Goal: Task Accomplishment & Management: Complete application form

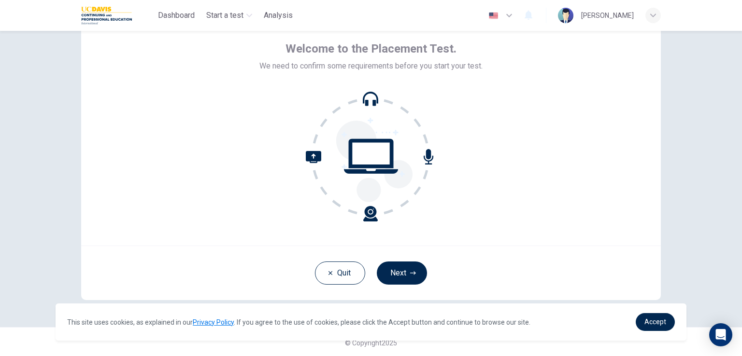
scroll to position [46, 0]
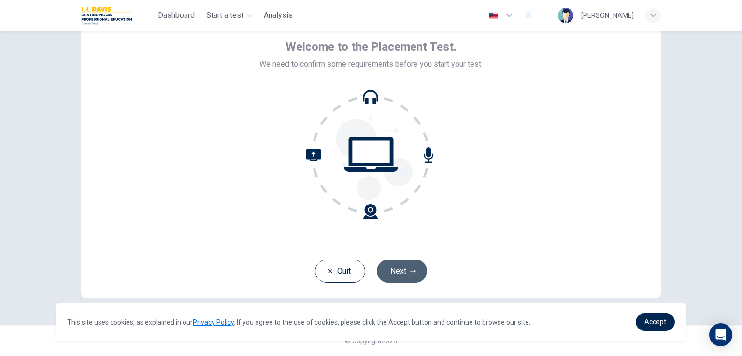
click at [403, 268] on button "Next" at bounding box center [402, 271] width 50 height 23
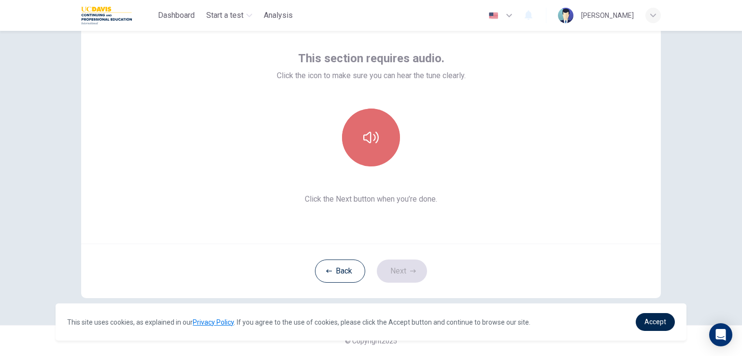
click at [371, 137] on icon "button" at bounding box center [370, 137] width 15 height 15
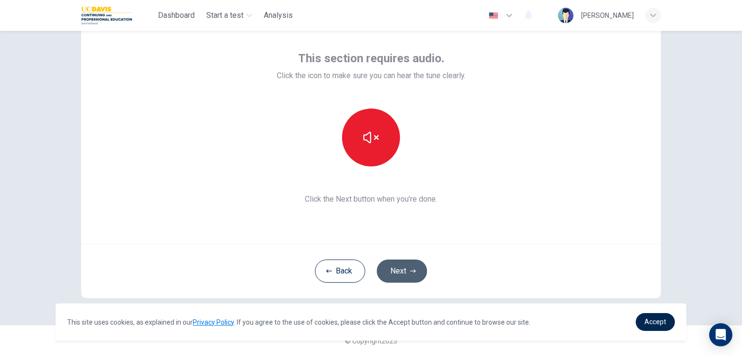
click at [410, 269] on icon "button" at bounding box center [413, 271] width 6 height 6
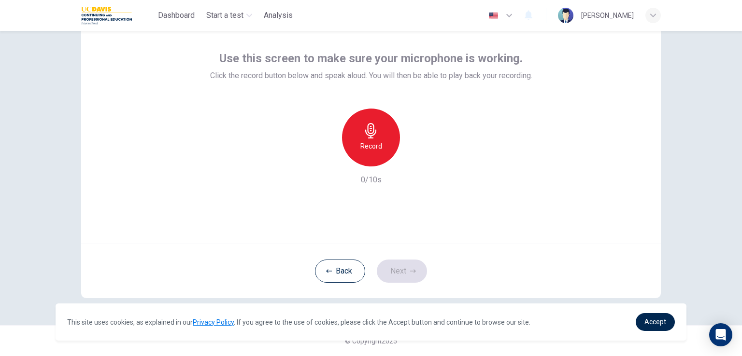
click at [400, 271] on div "Back Next" at bounding box center [370, 271] width 579 height 55
click at [371, 138] on icon "button" at bounding box center [370, 130] width 15 height 15
click at [377, 136] on div "Stop" at bounding box center [371, 138] width 58 height 58
click at [397, 268] on button "Next" at bounding box center [402, 271] width 50 height 23
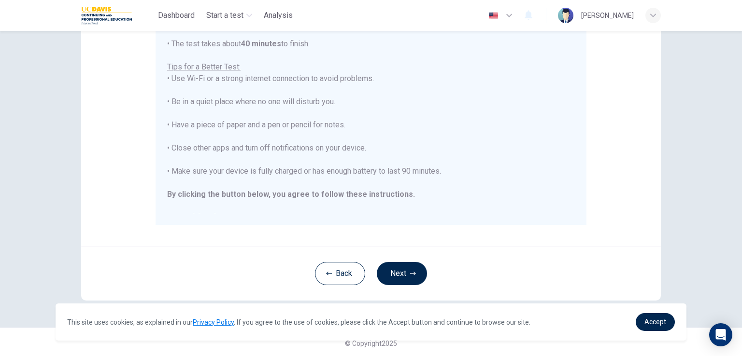
scroll to position [181, 0]
click at [410, 270] on icon "button" at bounding box center [413, 271] width 6 height 6
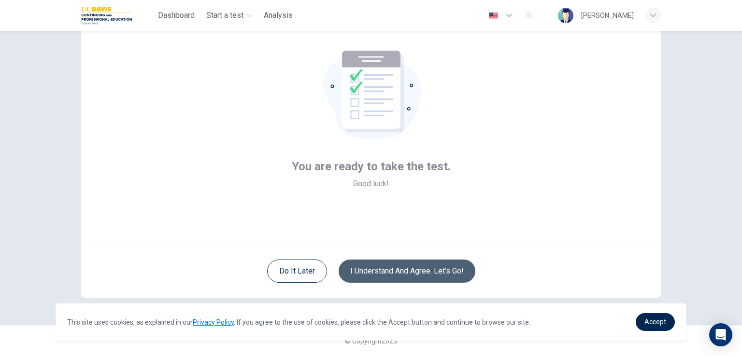
click at [403, 269] on button "I understand and agree. Let’s go!" at bounding box center [406, 271] width 137 height 23
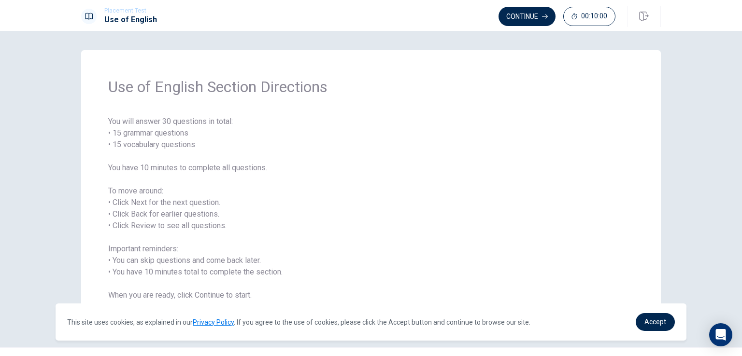
drag, startPoint x: 106, startPoint y: 86, endPoint x: 198, endPoint y: 261, distance: 197.8
click at [198, 261] on div "Use of English Section Directions You will answer 30 questions in total: • 15 g…" at bounding box center [370, 189] width 579 height 278
drag, startPoint x: 257, startPoint y: 295, endPoint x: 151, endPoint y: 256, distance: 113.4
click at [152, 257] on span "You will answer 30 questions in total: • 15 grammar questions • 15 vocabulary q…" at bounding box center [370, 208] width 525 height 185
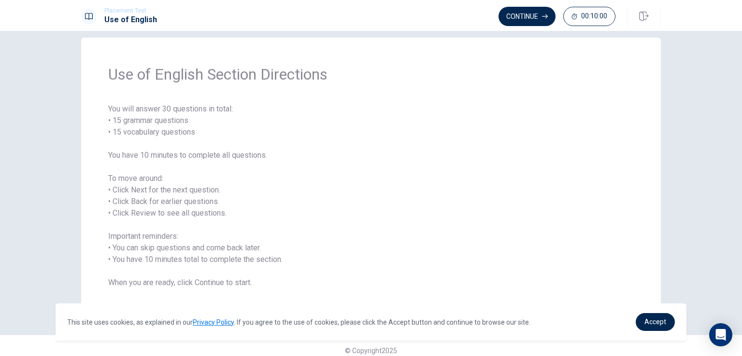
scroll to position [22, 0]
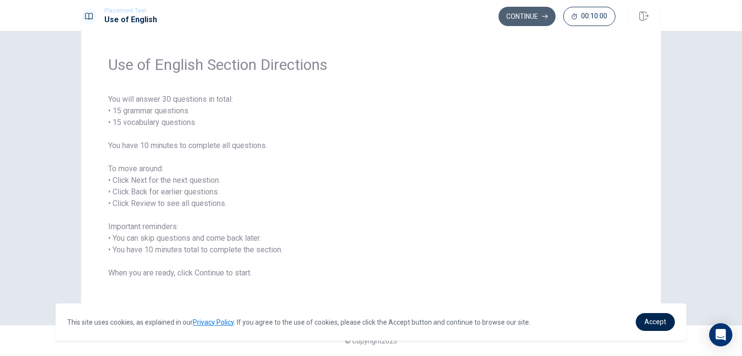
click at [534, 14] on button "Continue" at bounding box center [526, 16] width 57 height 19
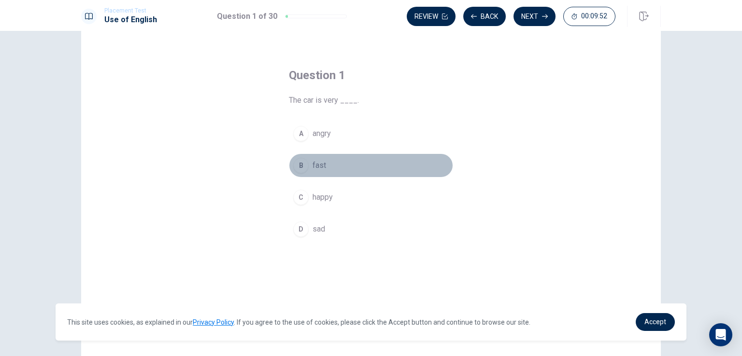
click at [296, 165] on div "B" at bounding box center [300, 165] width 15 height 15
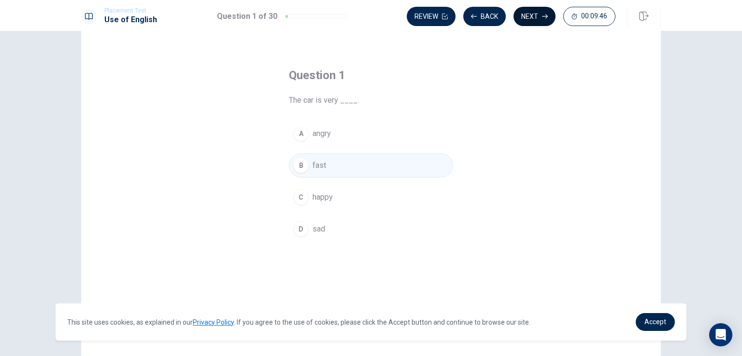
click at [536, 16] on button "Next" at bounding box center [534, 16] width 42 height 19
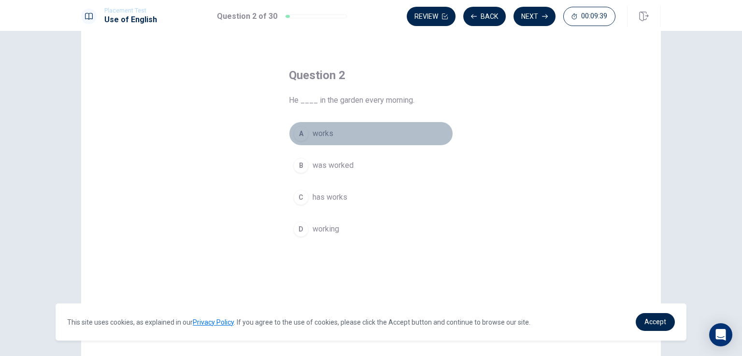
click at [316, 134] on span "works" at bounding box center [322, 134] width 21 height 12
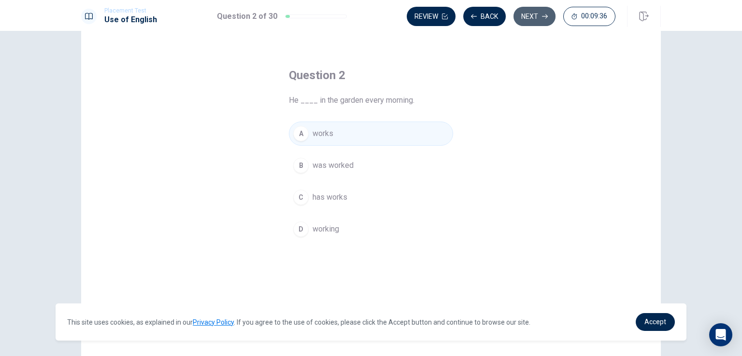
click at [532, 18] on button "Next" at bounding box center [534, 16] width 42 height 19
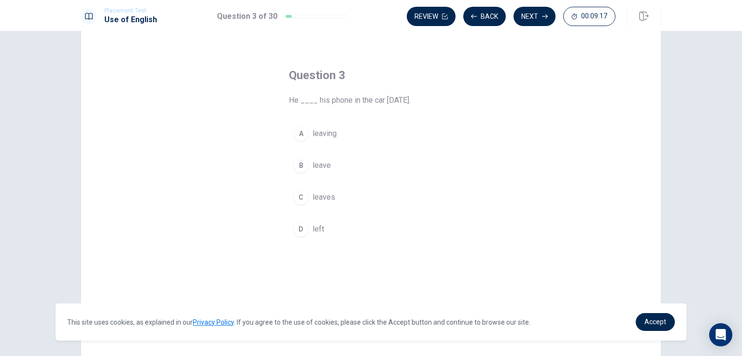
click at [298, 195] on div "C" at bounding box center [300, 197] width 15 height 15
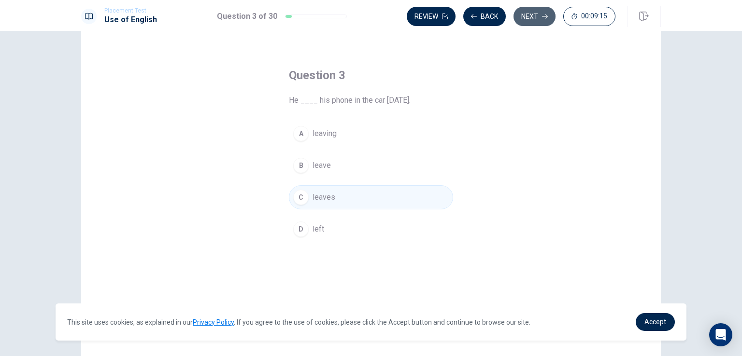
click at [533, 15] on button "Next" at bounding box center [534, 16] width 42 height 19
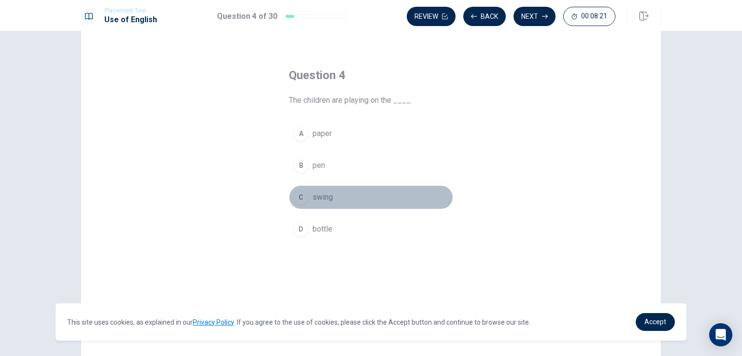
click at [330, 196] on button "C swing" at bounding box center [371, 197] width 164 height 24
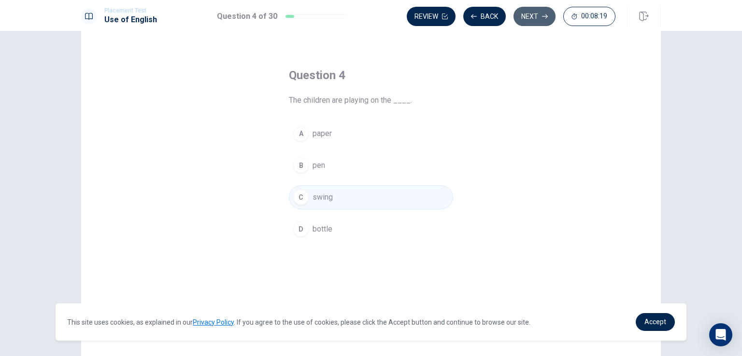
click at [540, 16] on button "Next" at bounding box center [534, 16] width 42 height 19
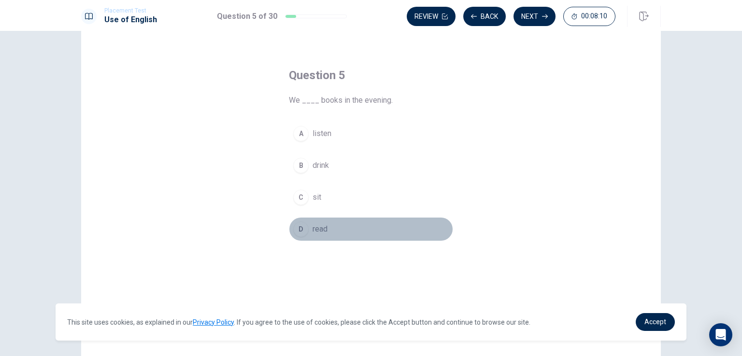
click at [318, 225] on span "read" at bounding box center [319, 230] width 15 height 12
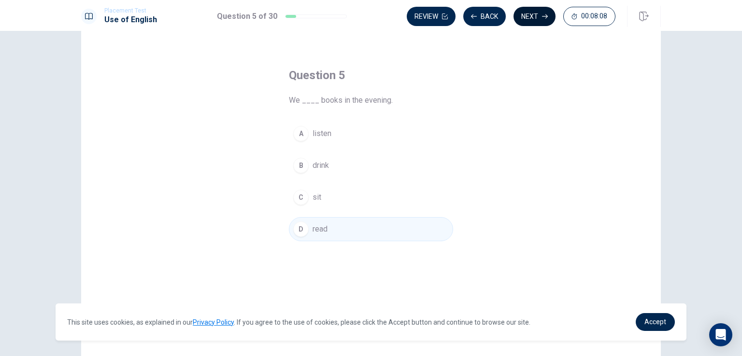
click at [535, 16] on button "Next" at bounding box center [534, 16] width 42 height 19
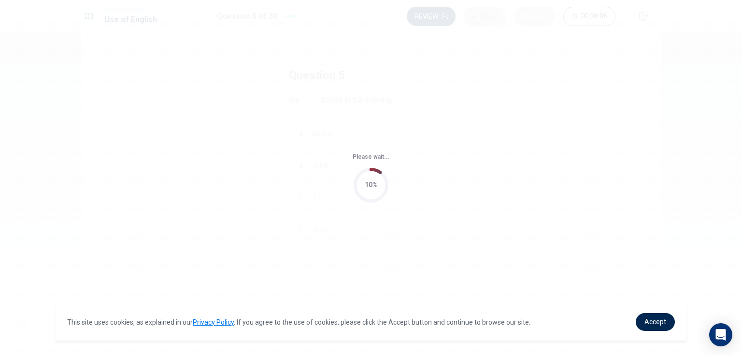
scroll to position [0, 0]
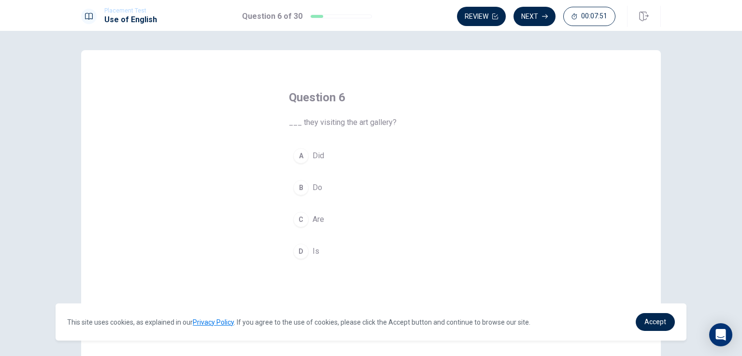
click at [303, 221] on div "C" at bounding box center [300, 219] width 15 height 15
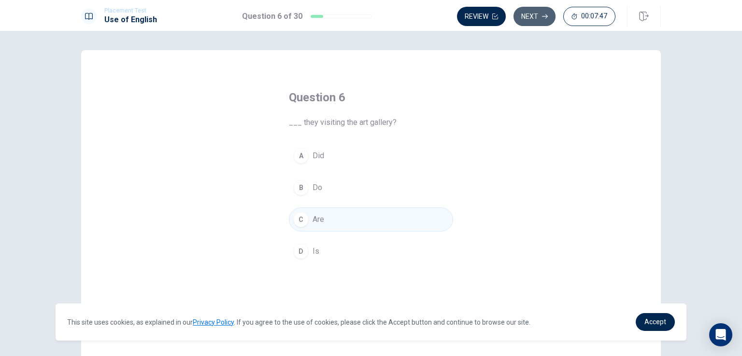
click at [536, 16] on button "Next" at bounding box center [534, 16] width 42 height 19
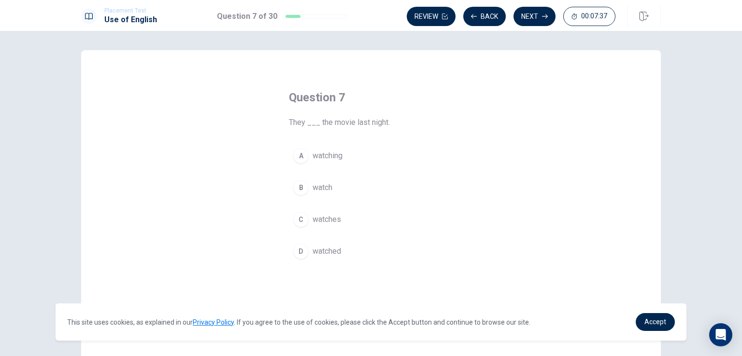
click at [329, 250] on span "watched" at bounding box center [326, 252] width 28 height 12
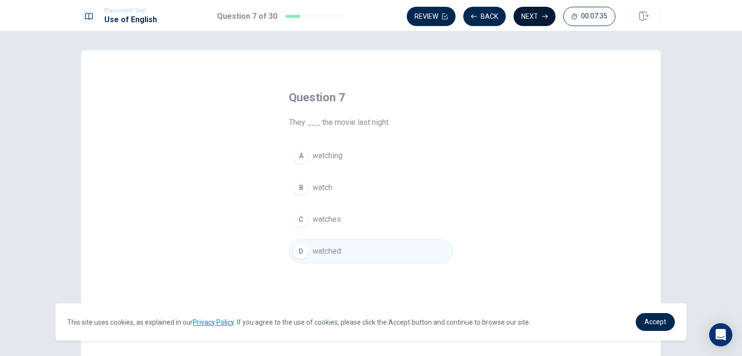
click at [534, 20] on button "Next" at bounding box center [534, 16] width 42 height 19
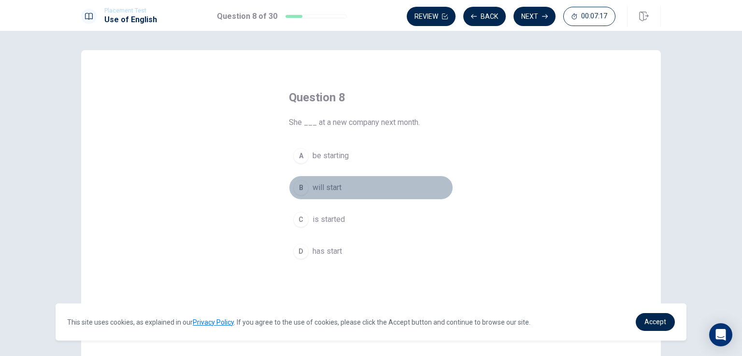
click at [305, 189] on div "B" at bounding box center [300, 187] width 15 height 15
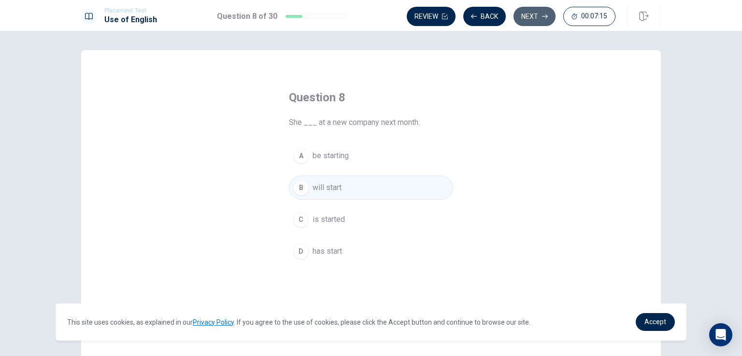
click at [532, 13] on button "Next" at bounding box center [534, 16] width 42 height 19
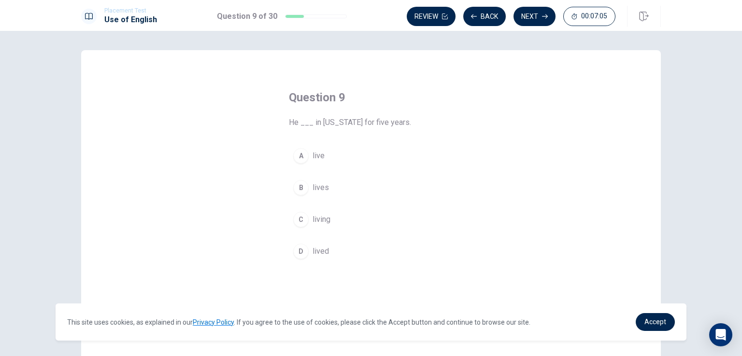
click at [314, 182] on span "lives" at bounding box center [320, 188] width 16 height 12
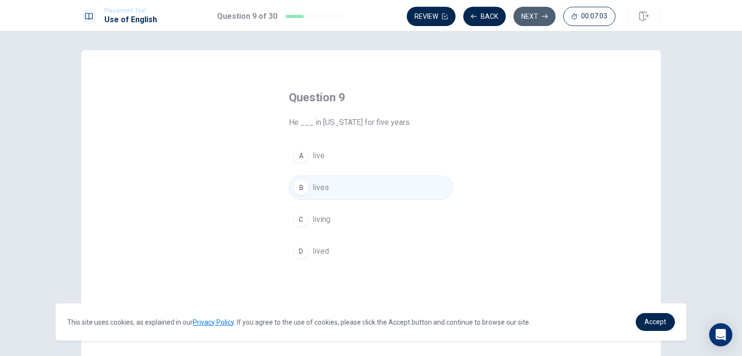
click at [536, 14] on button "Next" at bounding box center [534, 16] width 42 height 19
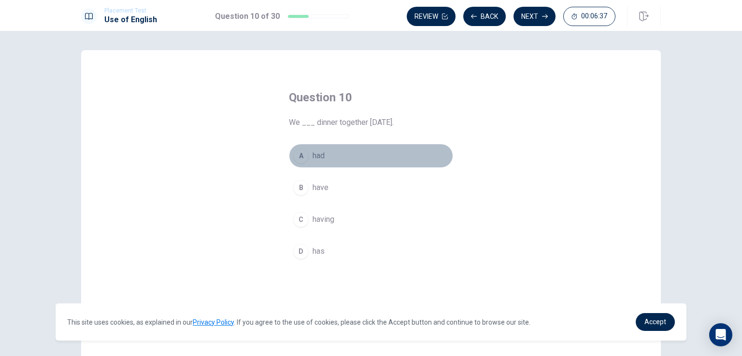
click at [315, 154] on span "had" at bounding box center [318, 156] width 12 height 12
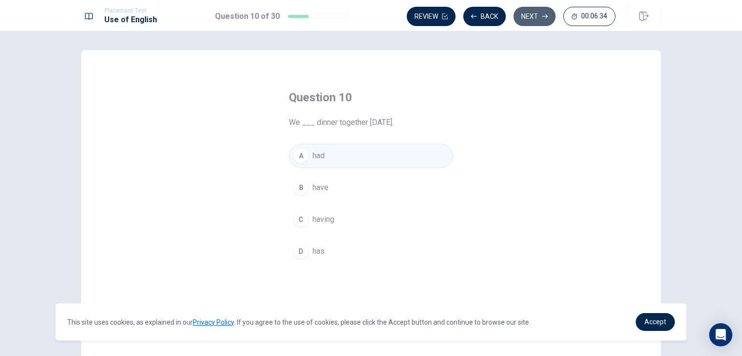
click at [537, 13] on button "Next" at bounding box center [534, 16] width 42 height 19
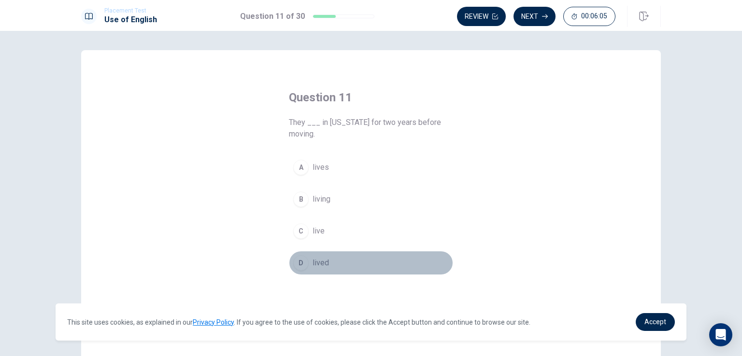
click at [297, 261] on div "D" at bounding box center [300, 262] width 15 height 15
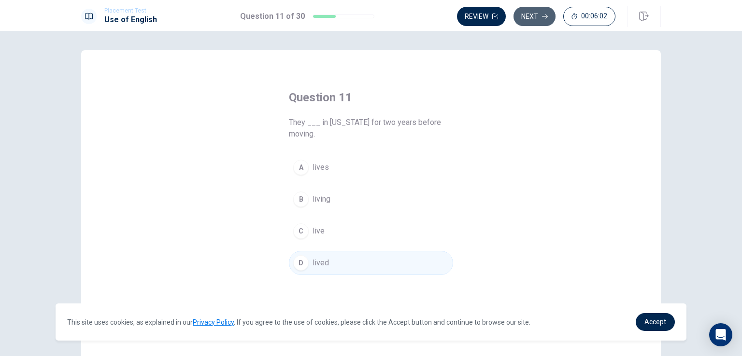
click at [536, 13] on button "Next" at bounding box center [534, 16] width 42 height 19
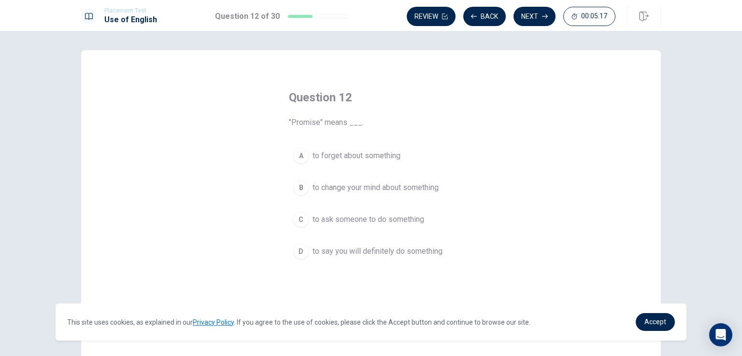
click at [307, 252] on button "D to say you will definitely do something" at bounding box center [371, 251] width 164 height 24
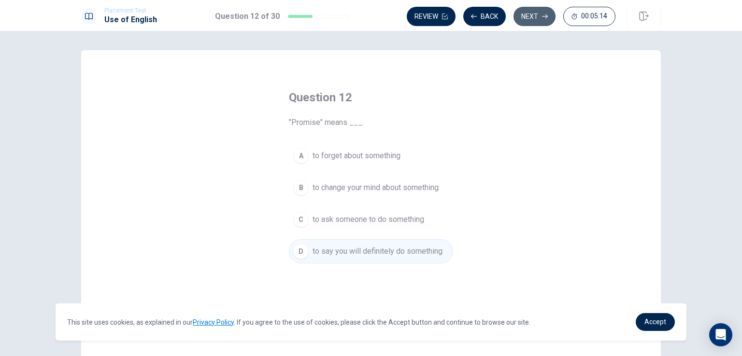
click at [536, 16] on button "Next" at bounding box center [534, 16] width 42 height 19
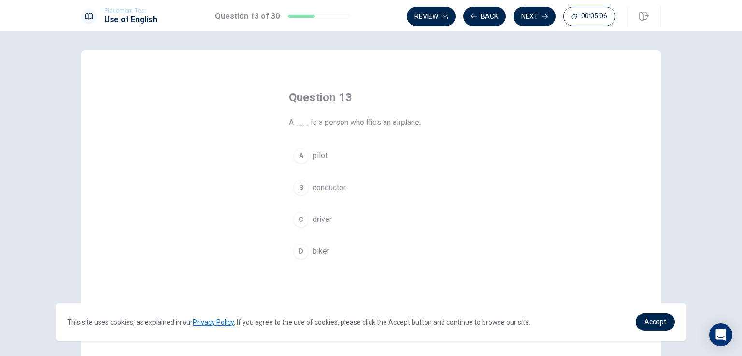
click at [295, 155] on div "A" at bounding box center [300, 155] width 15 height 15
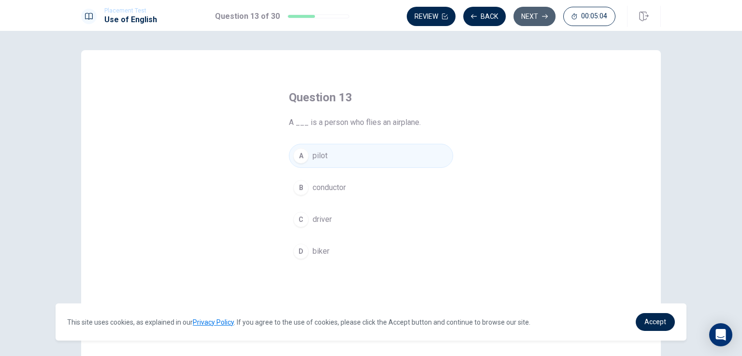
click at [539, 14] on button "Next" at bounding box center [534, 16] width 42 height 19
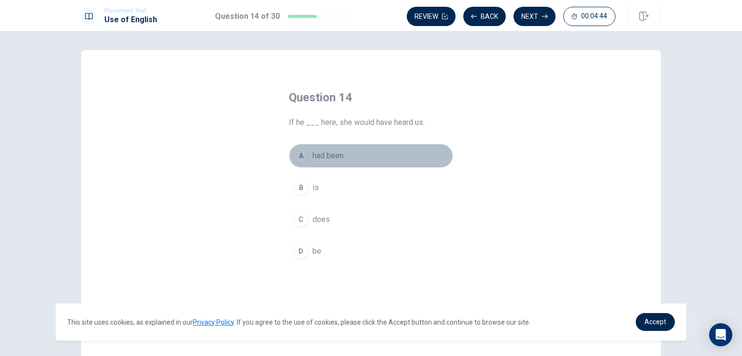
click at [332, 157] on span "had been" at bounding box center [327, 156] width 31 height 12
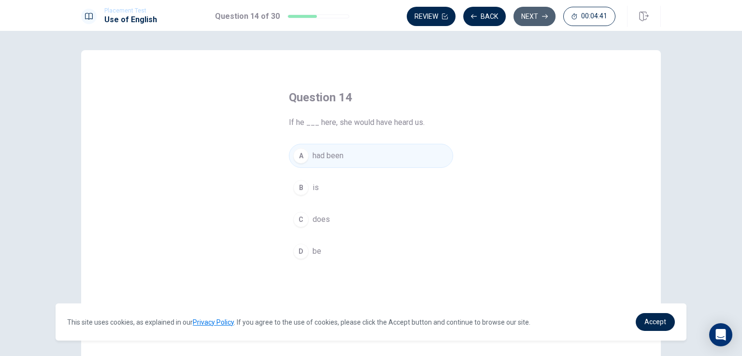
click at [541, 16] on button "Next" at bounding box center [534, 16] width 42 height 19
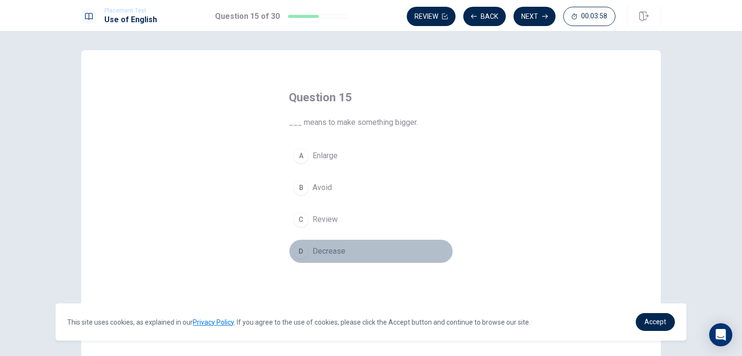
click at [328, 246] on span "Decrease" at bounding box center [328, 252] width 33 height 12
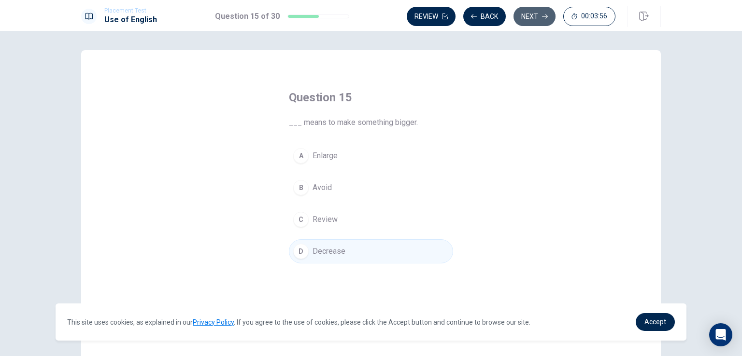
click at [531, 16] on button "Next" at bounding box center [534, 16] width 42 height 19
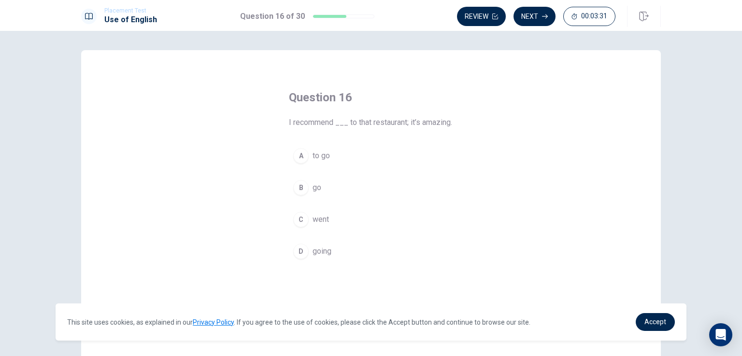
click at [321, 257] on span "going" at bounding box center [321, 252] width 19 height 12
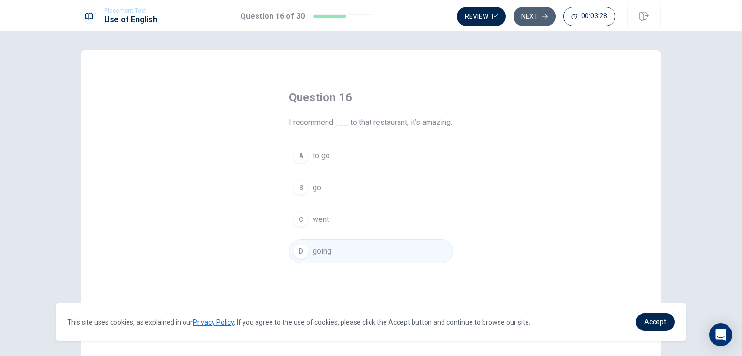
click at [537, 14] on button "Next" at bounding box center [534, 16] width 42 height 19
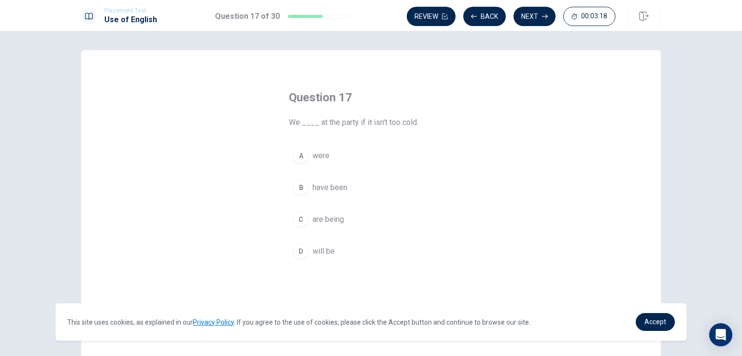
click at [295, 153] on div "A" at bounding box center [300, 155] width 15 height 15
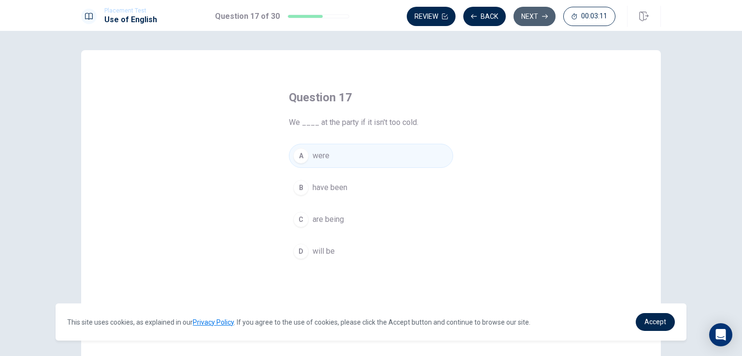
click at [527, 13] on button "Next" at bounding box center [534, 16] width 42 height 19
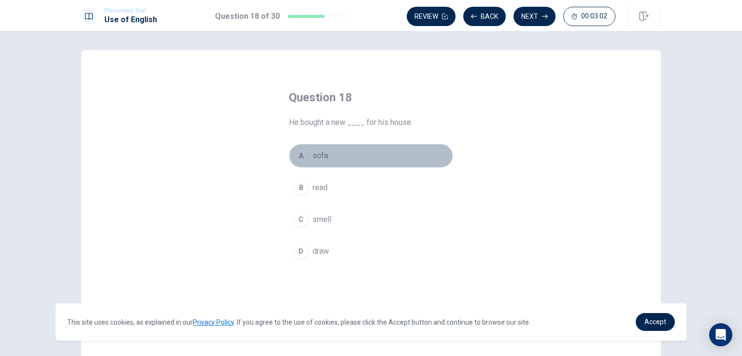
click at [299, 157] on div "A" at bounding box center [300, 155] width 15 height 15
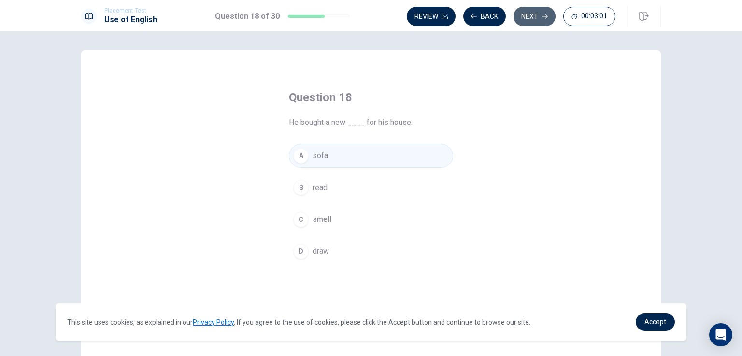
click at [535, 16] on button "Next" at bounding box center [534, 16] width 42 height 19
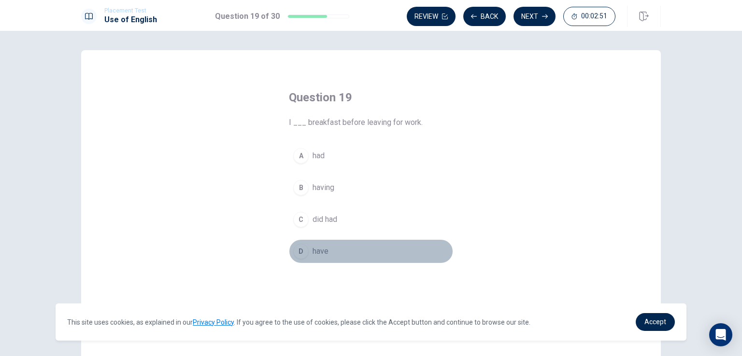
click at [312, 256] on span "have" at bounding box center [320, 252] width 16 height 12
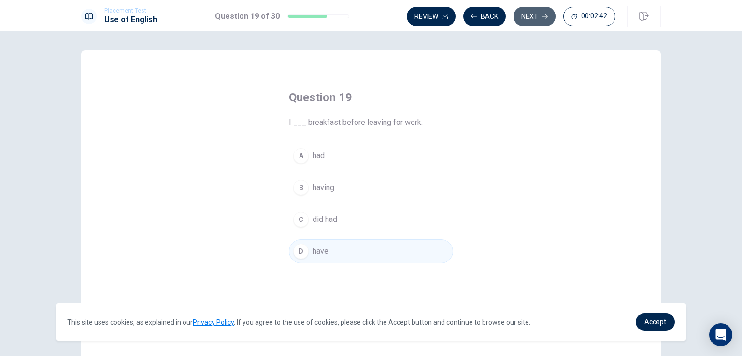
click at [532, 18] on button "Next" at bounding box center [534, 16] width 42 height 19
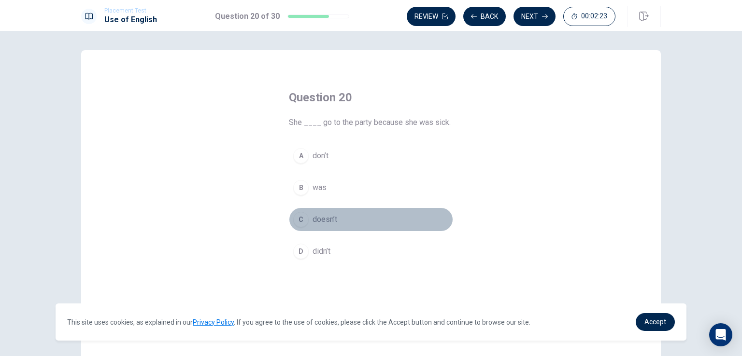
click at [324, 214] on span "doesn’t" at bounding box center [324, 220] width 25 height 12
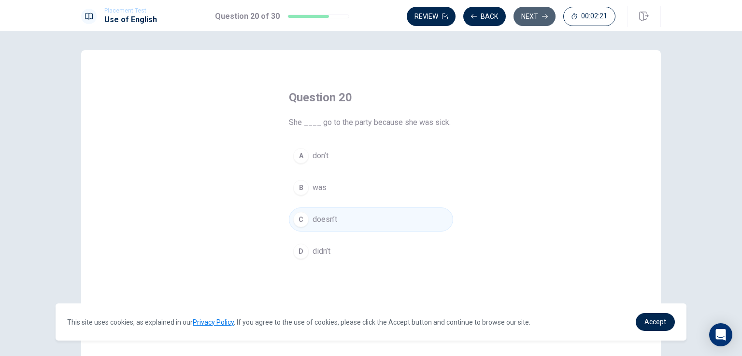
click at [539, 16] on button "Next" at bounding box center [534, 16] width 42 height 19
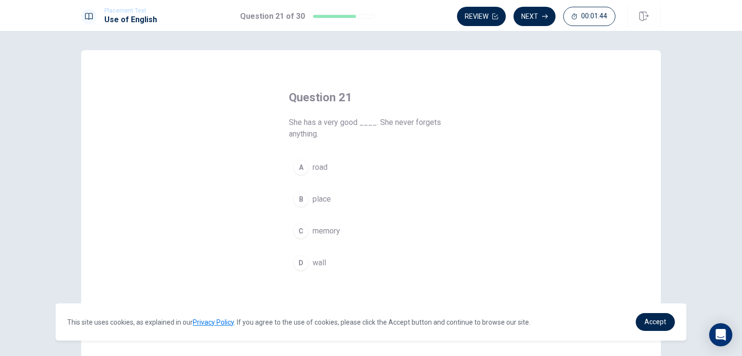
click at [304, 228] on div "C" at bounding box center [300, 231] width 15 height 15
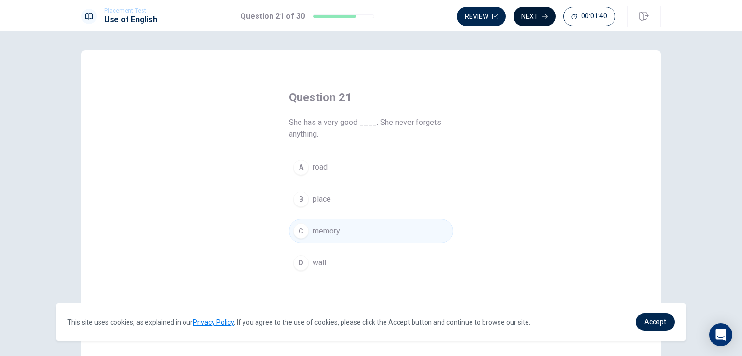
click at [537, 17] on button "Next" at bounding box center [534, 16] width 42 height 19
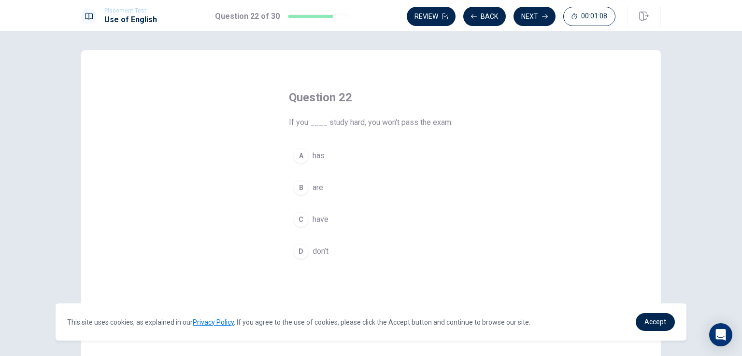
click at [319, 248] on span "don’t" at bounding box center [320, 252] width 16 height 12
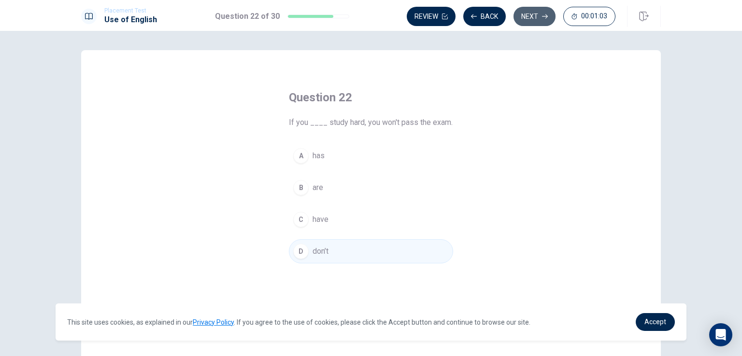
click at [542, 15] on icon "button" at bounding box center [545, 17] width 6 height 6
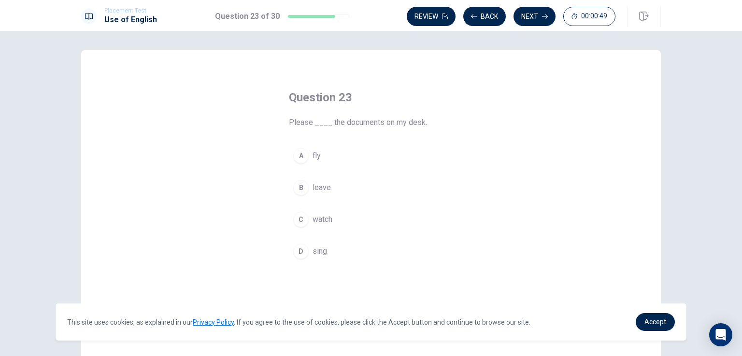
click at [318, 218] on span "watch" at bounding box center [322, 220] width 20 height 12
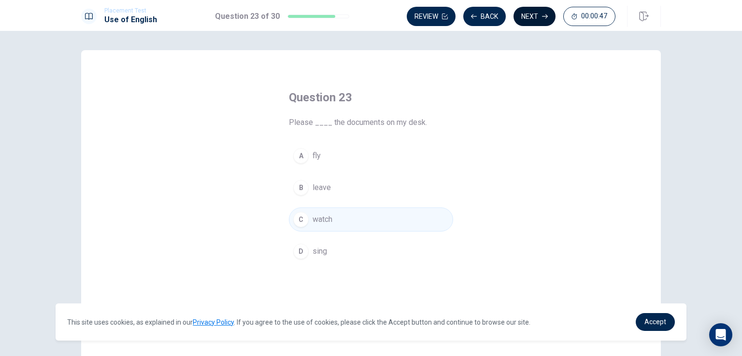
click at [533, 16] on button "Next" at bounding box center [534, 16] width 42 height 19
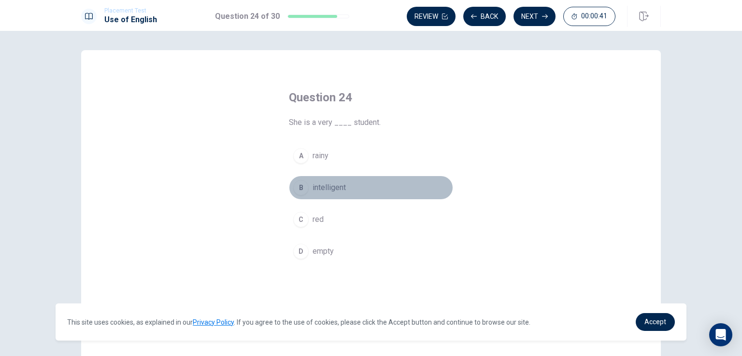
click at [332, 187] on span "intelligent" at bounding box center [328, 188] width 33 height 12
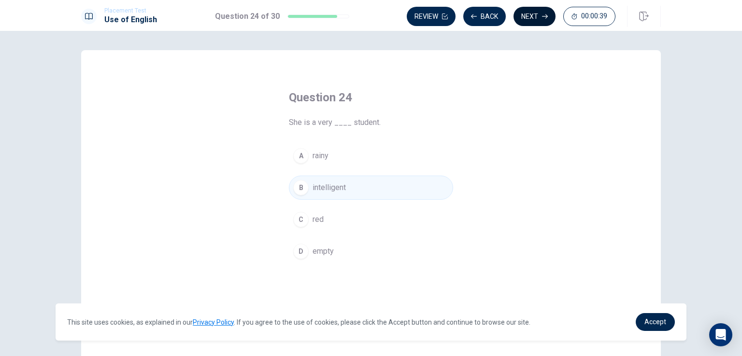
click at [535, 17] on button "Next" at bounding box center [534, 16] width 42 height 19
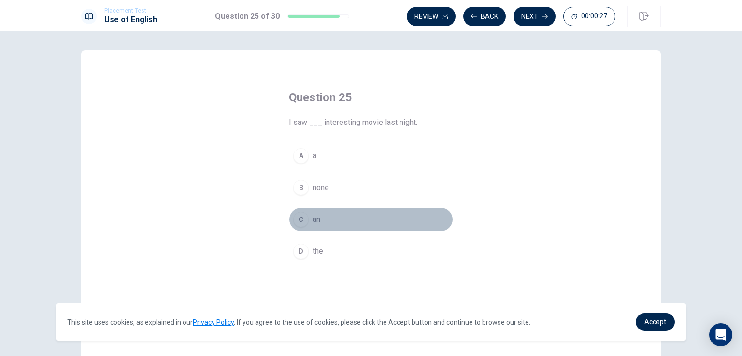
click at [314, 221] on span "an" at bounding box center [316, 220] width 8 height 12
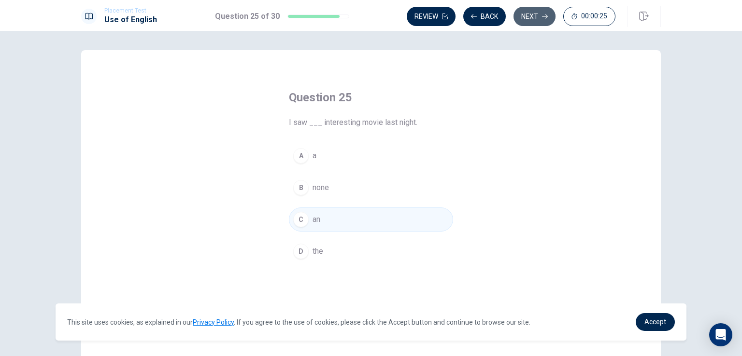
click at [527, 16] on button "Next" at bounding box center [534, 16] width 42 height 19
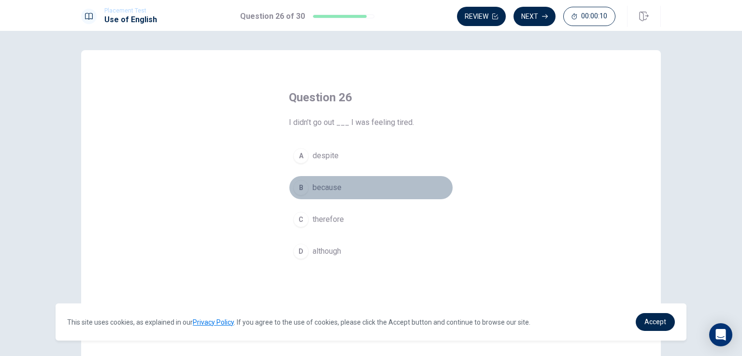
click at [326, 187] on span "because" at bounding box center [326, 188] width 29 height 12
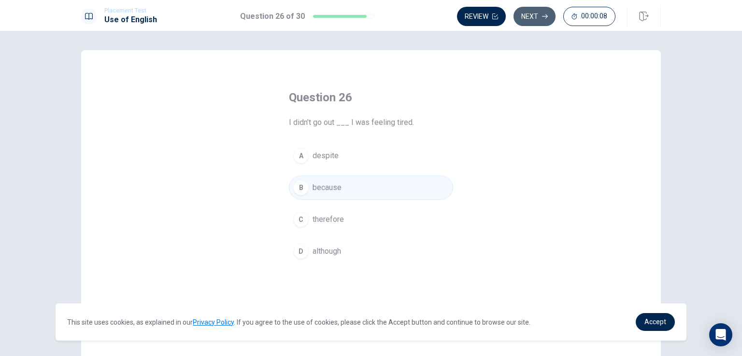
click at [534, 14] on button "Next" at bounding box center [534, 16] width 42 height 19
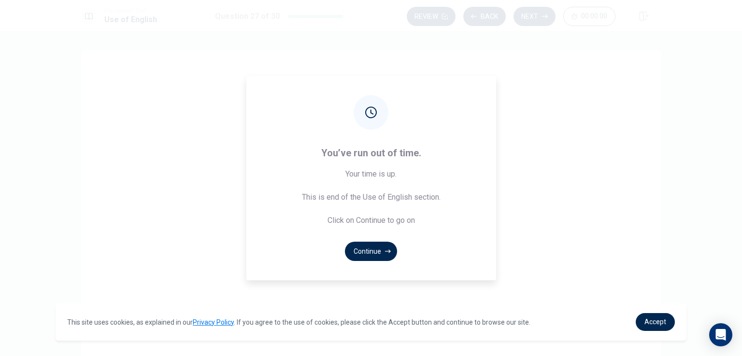
click at [311, 189] on span "Your time is up. This is end of the Use of English section. Click on Continue t…" at bounding box center [371, 197] width 139 height 58
click at [365, 253] on button "Continue" at bounding box center [371, 251] width 52 height 19
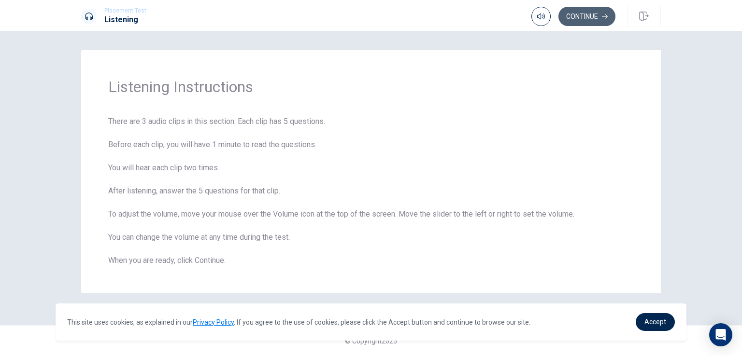
click at [583, 16] on button "Continue" at bounding box center [586, 16] width 57 height 19
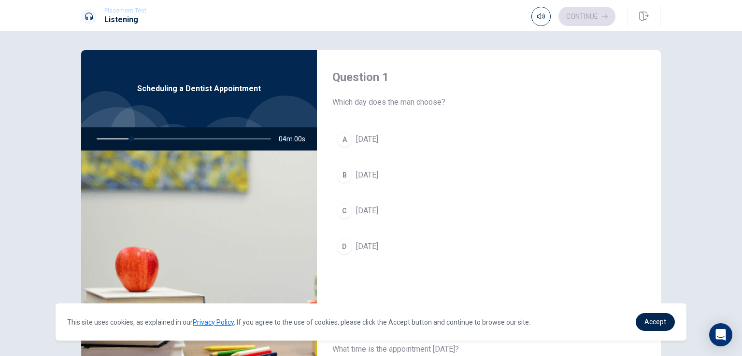
click at [342, 174] on div "B" at bounding box center [344, 175] width 15 height 15
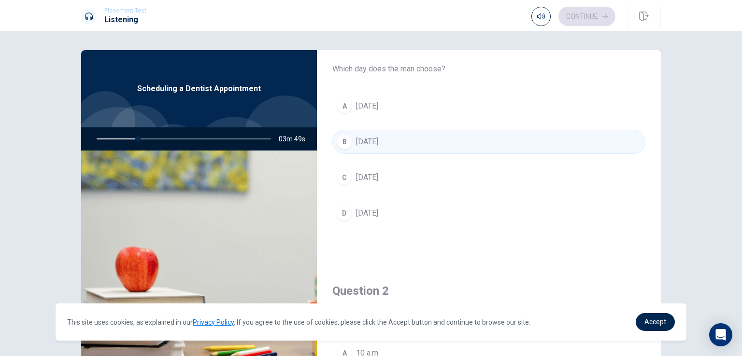
scroll to position [32, 0]
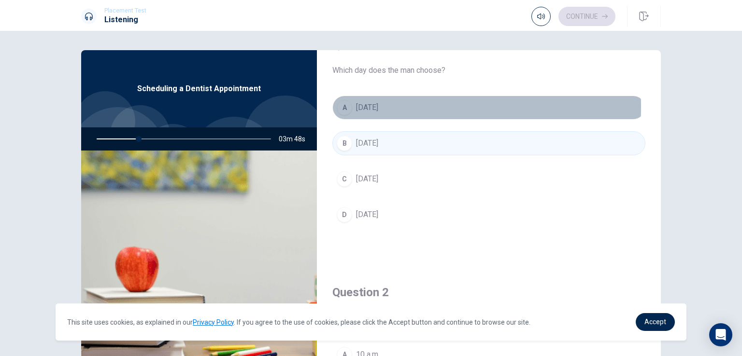
click at [345, 107] on div "A" at bounding box center [344, 107] width 15 height 15
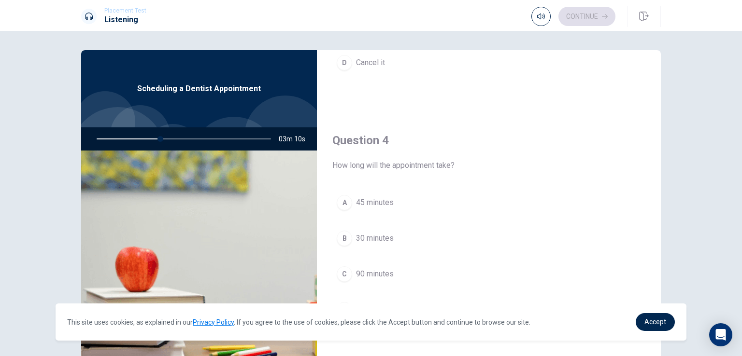
scroll to position [675, 0]
click at [386, 204] on span "45 minutes" at bounding box center [375, 206] width 38 height 12
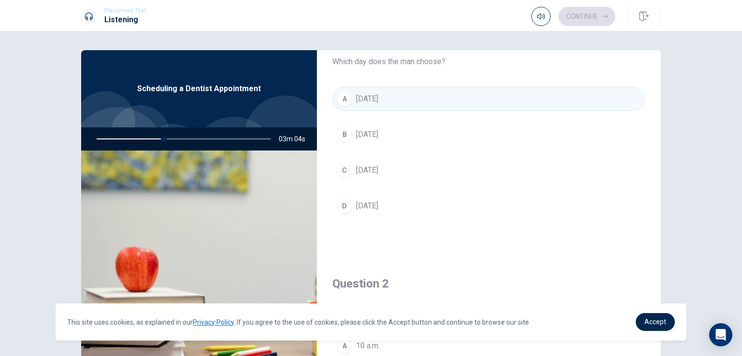
scroll to position [33, 0]
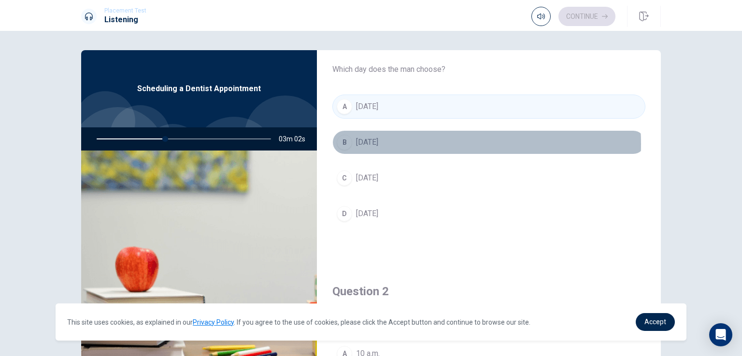
click at [412, 143] on button "B [DATE]" at bounding box center [488, 142] width 313 height 24
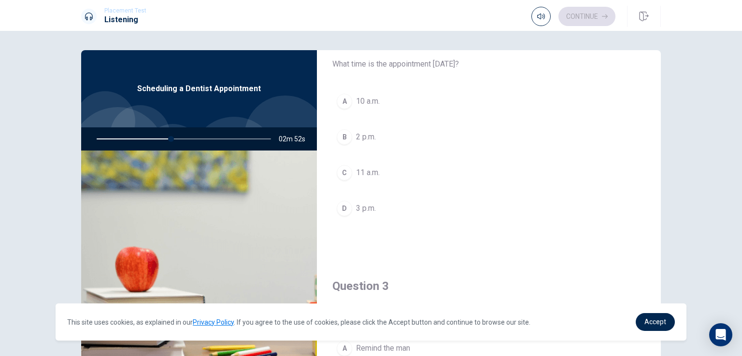
scroll to position [288, 0]
click at [372, 204] on span "3 p.m." at bounding box center [366, 206] width 20 height 12
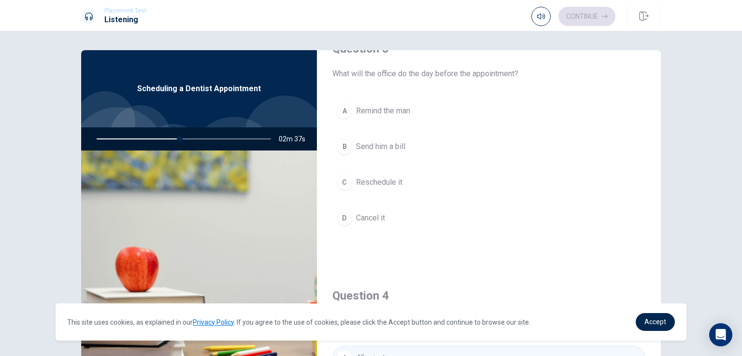
scroll to position [505, 0]
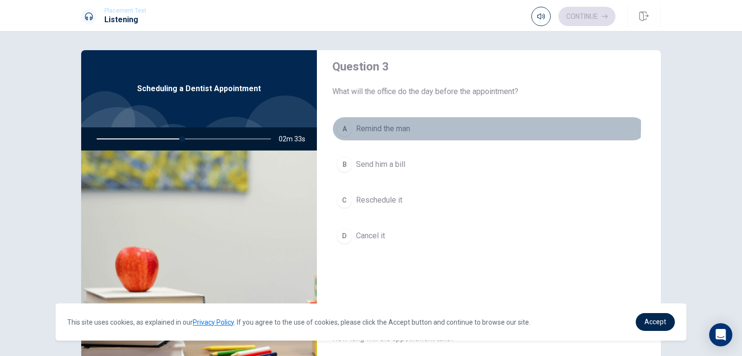
click at [344, 122] on div "A" at bounding box center [344, 128] width 15 height 15
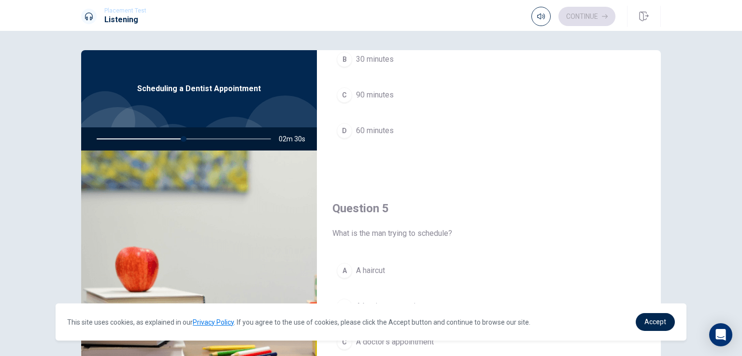
scroll to position [896, 0]
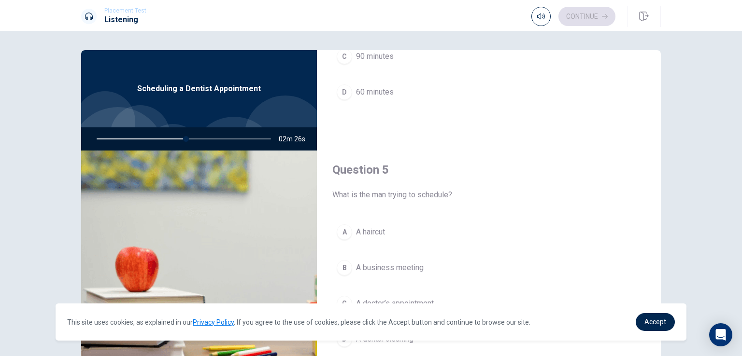
click at [413, 262] on span "A business meeting" at bounding box center [390, 268] width 68 height 12
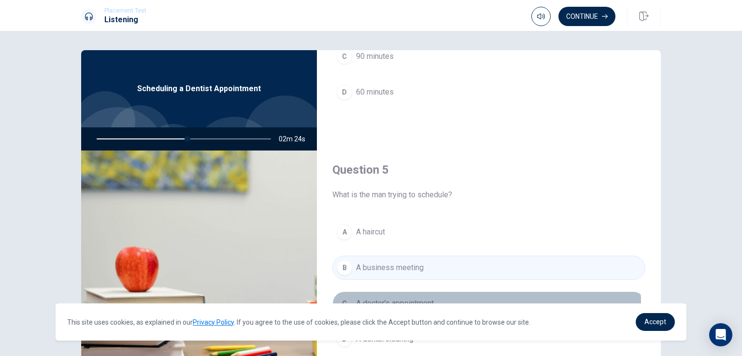
click at [431, 301] on span "A doctor’s appointment" at bounding box center [395, 304] width 78 height 12
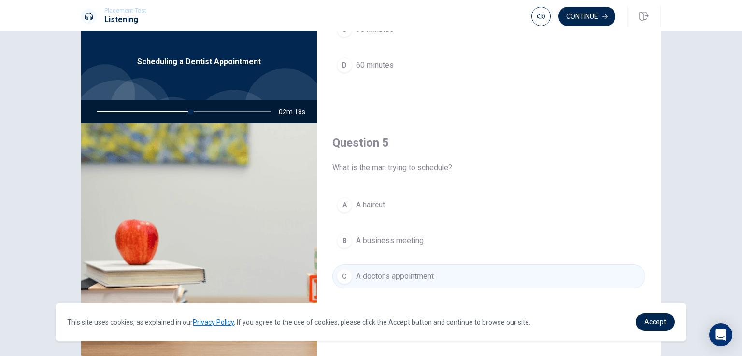
scroll to position [0, 0]
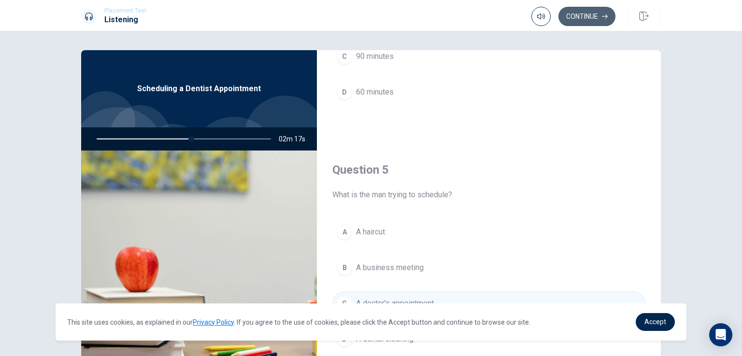
click at [598, 13] on button "Continue" at bounding box center [586, 16] width 57 height 19
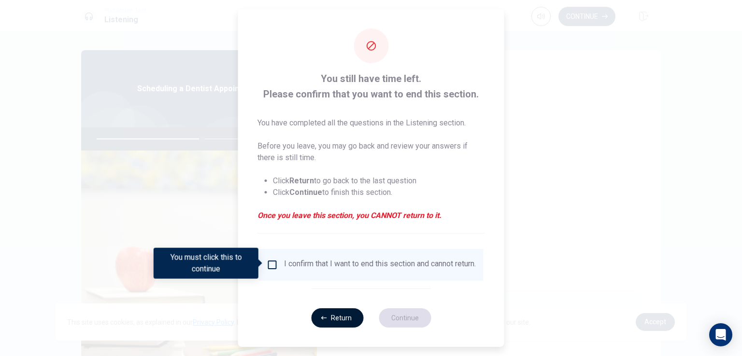
click at [324, 321] on icon "button" at bounding box center [324, 318] width 6 height 6
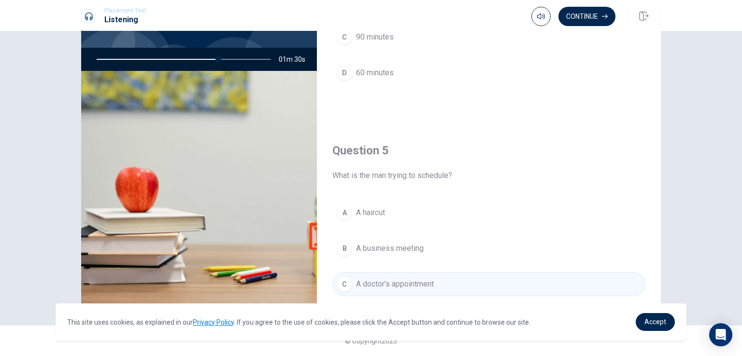
scroll to position [896, 0]
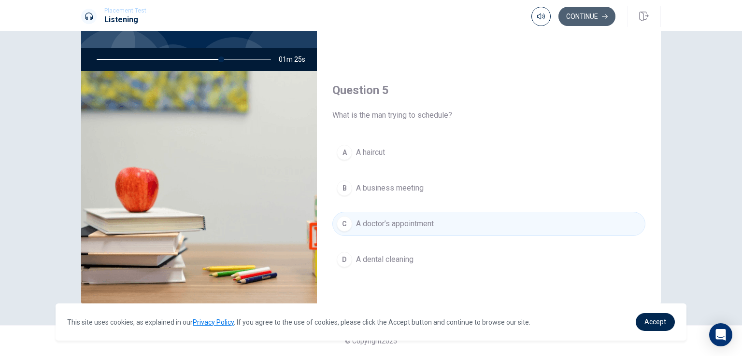
click at [594, 13] on button "Continue" at bounding box center [586, 16] width 57 height 19
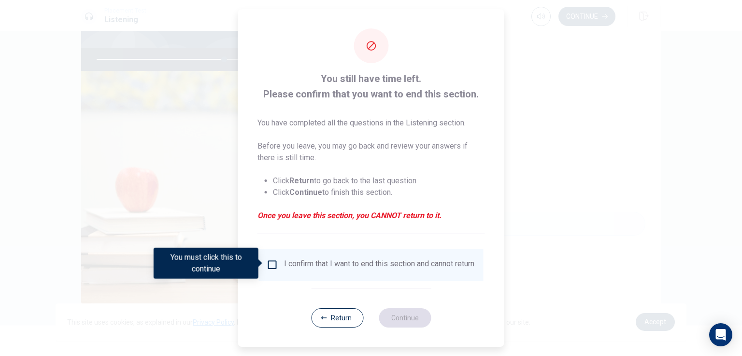
click at [327, 328] on button "Return" at bounding box center [337, 318] width 52 height 19
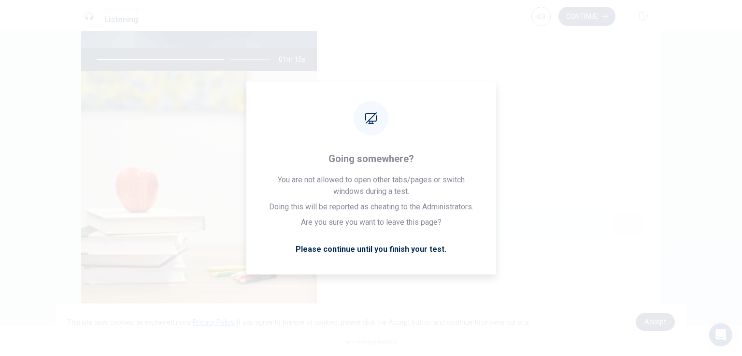
drag, startPoint x: 659, startPoint y: 272, endPoint x: 649, endPoint y: 302, distance: 31.9
click at [649, 307] on body "This site uses cookies, as explained in our Privacy Policy . If you agree to th…" at bounding box center [371, 178] width 742 height 356
drag, startPoint x: 658, startPoint y: 295, endPoint x: 657, endPoint y: 317, distance: 22.2
click at [657, 317] on body "This site uses cookies, as explained in our Privacy Policy . If you agree to th…" at bounding box center [371, 178] width 742 height 356
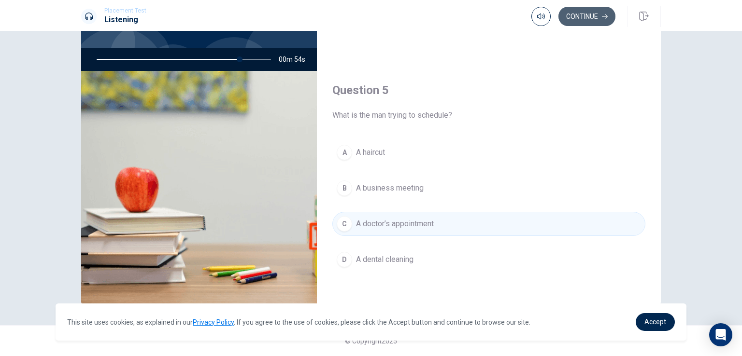
click at [599, 13] on button "Continue" at bounding box center [586, 16] width 57 height 19
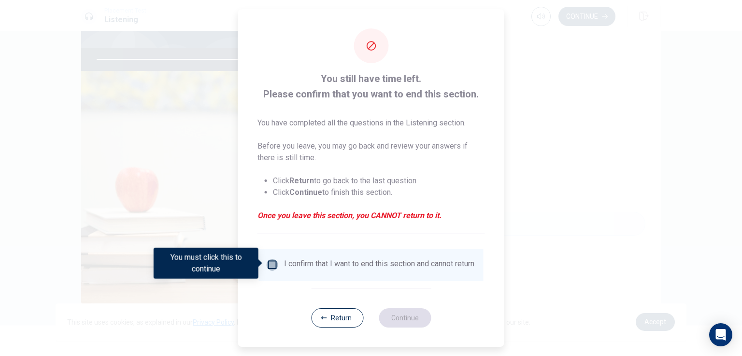
click at [274, 260] on input "You must click this to continue" at bounding box center [273, 265] width 12 height 12
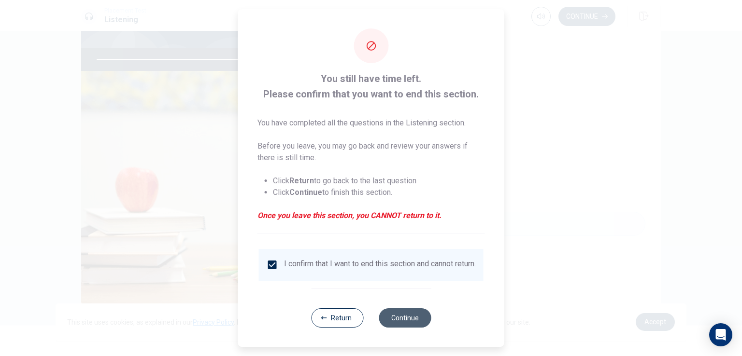
click at [400, 327] on button "Continue" at bounding box center [405, 318] width 52 height 19
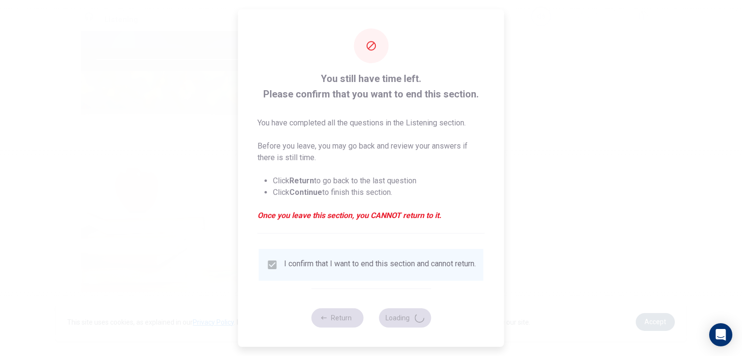
type input "84"
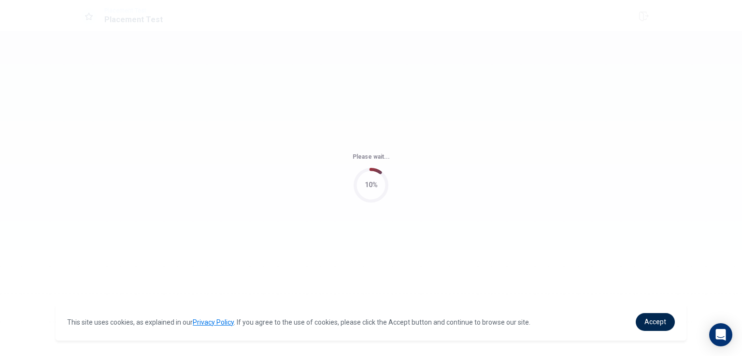
scroll to position [0, 0]
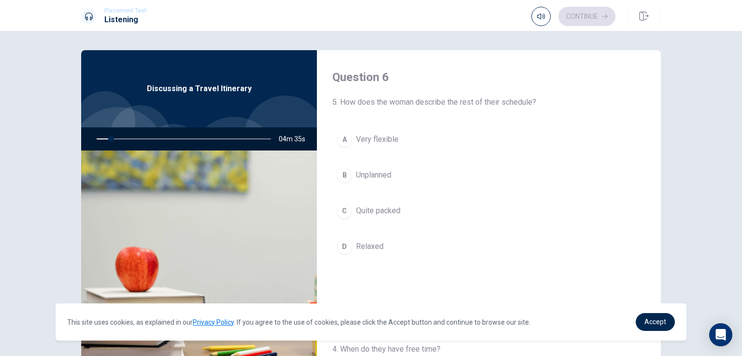
drag, startPoint x: 652, startPoint y: 140, endPoint x: 657, endPoint y: 157, distance: 17.6
click at [657, 160] on div "Question 6 5. How does the woman describe the rest of their schedule? A Very fl…" at bounding box center [489, 218] width 344 height 336
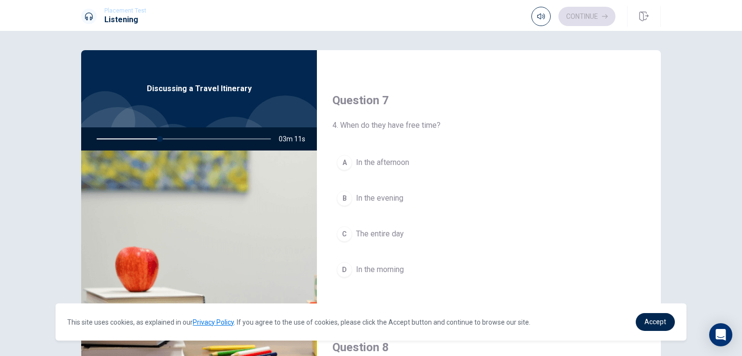
scroll to position [270, 0]
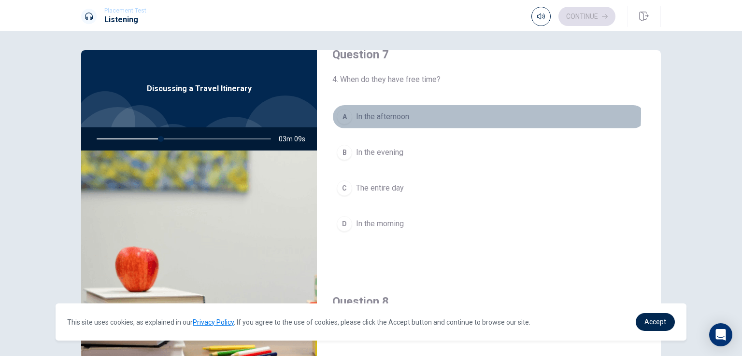
click at [394, 113] on span "In the afternoon" at bounding box center [382, 117] width 53 height 12
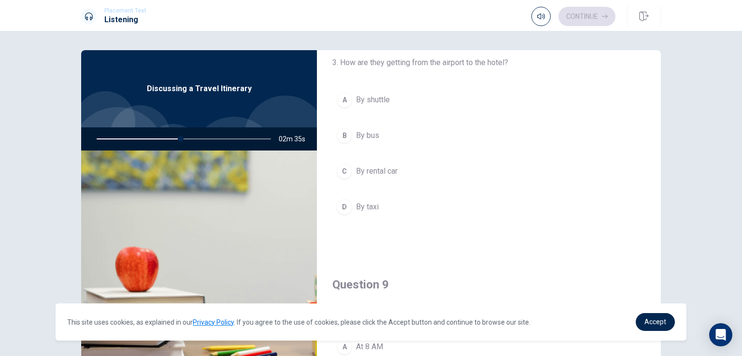
scroll to position [535, 0]
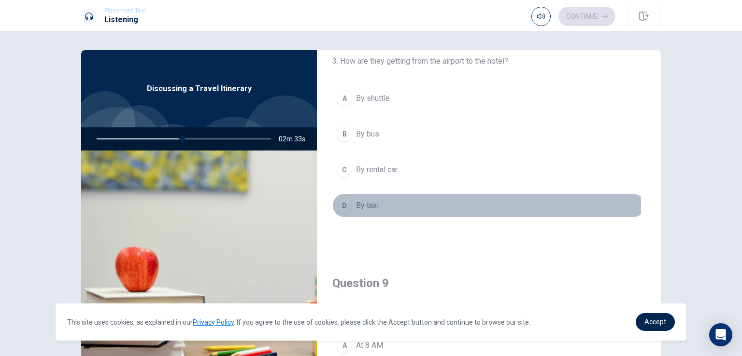
click at [347, 203] on div "D" at bounding box center [344, 205] width 15 height 15
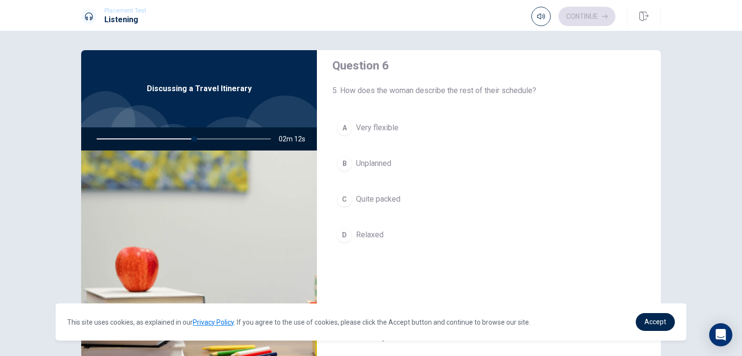
scroll to position [0, 0]
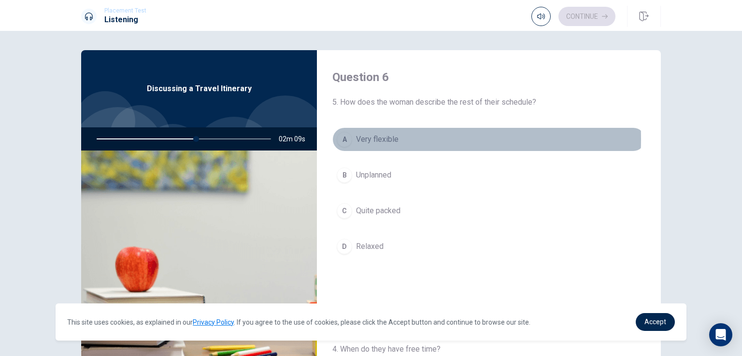
click at [370, 139] on span "Very flexible" at bounding box center [377, 140] width 42 height 12
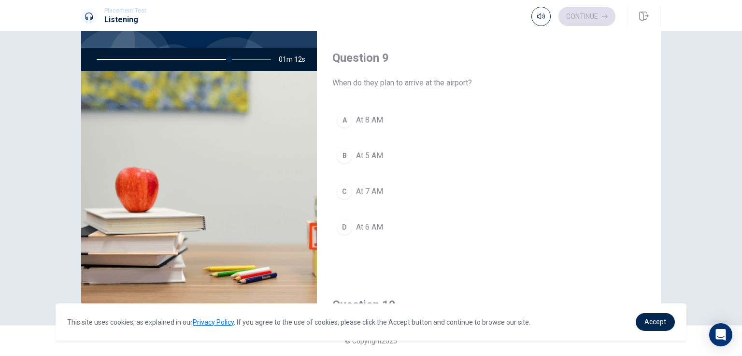
scroll to position [885, 0]
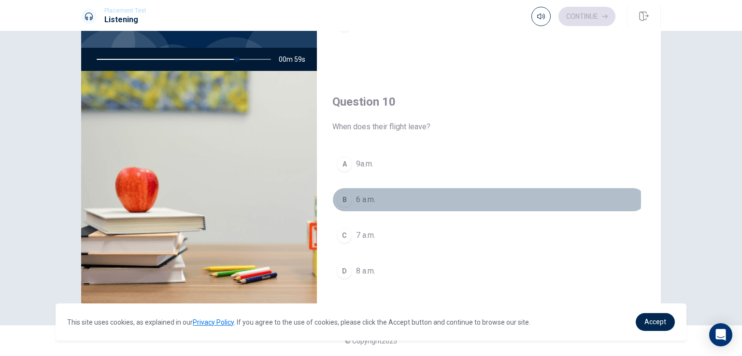
click at [342, 196] on div "B" at bounding box center [344, 199] width 15 height 15
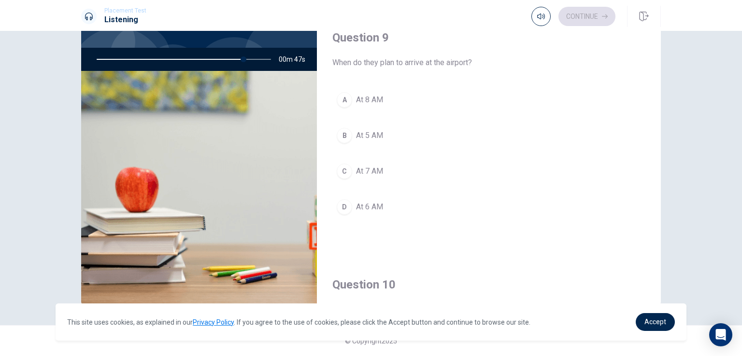
scroll to position [700, 0]
click at [371, 162] on button "C At 7 AM" at bounding box center [488, 173] width 313 height 24
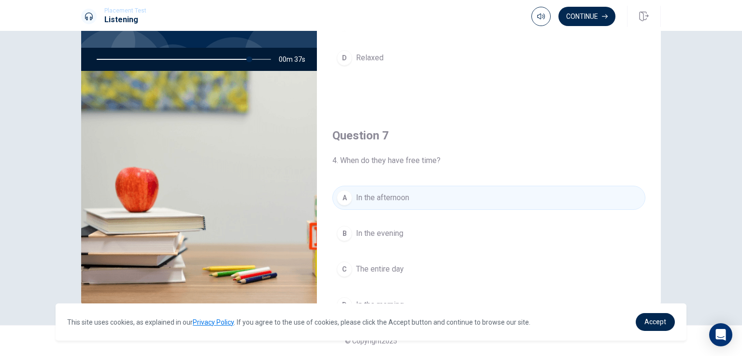
scroll to position [97, 0]
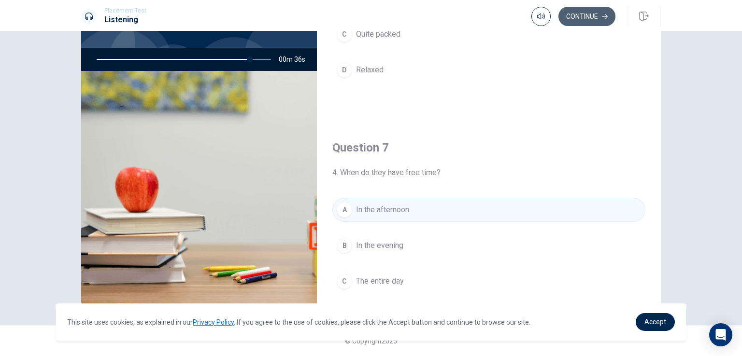
click at [583, 16] on button "Continue" at bounding box center [586, 16] width 57 height 19
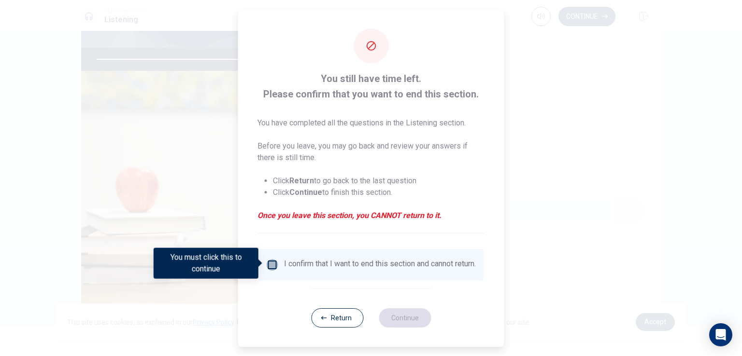
click at [271, 264] on input "You must click this to continue" at bounding box center [273, 265] width 12 height 12
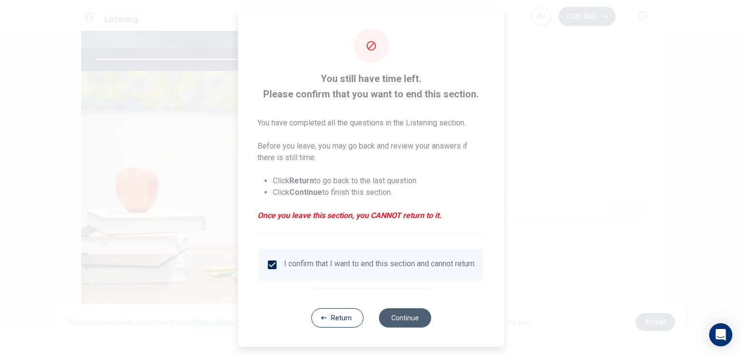
click at [406, 327] on button "Continue" at bounding box center [405, 318] width 52 height 19
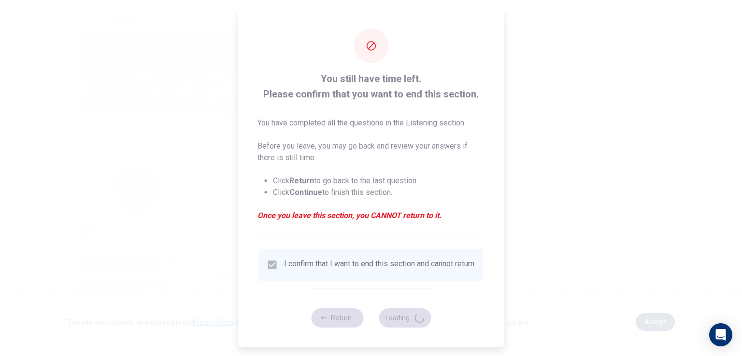
type input "92"
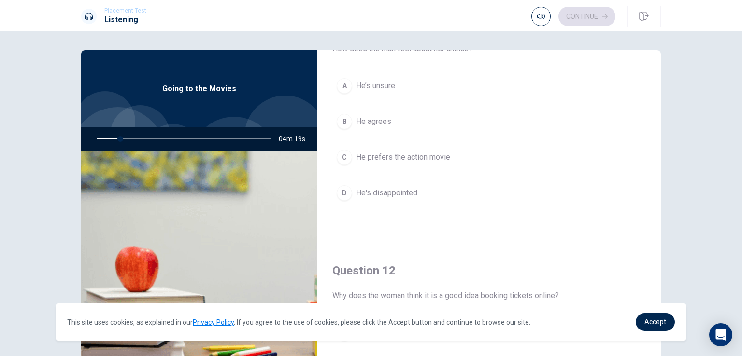
scroll to position [719, 0]
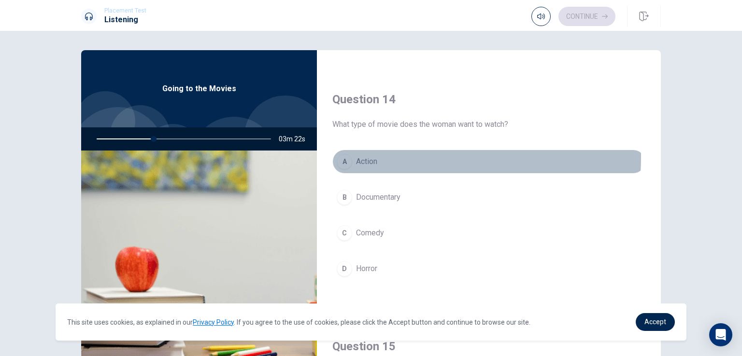
click at [367, 156] on span "Action" at bounding box center [366, 162] width 21 height 12
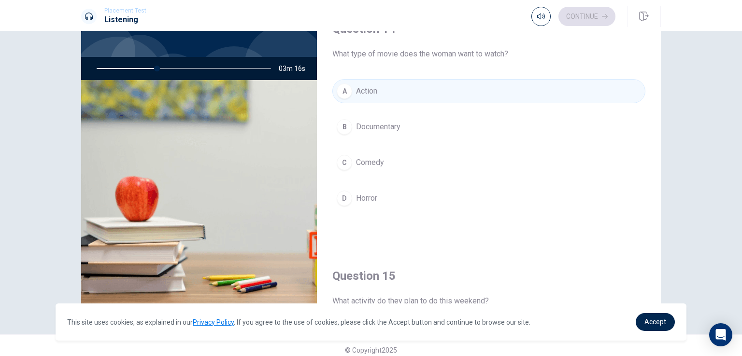
scroll to position [80, 0]
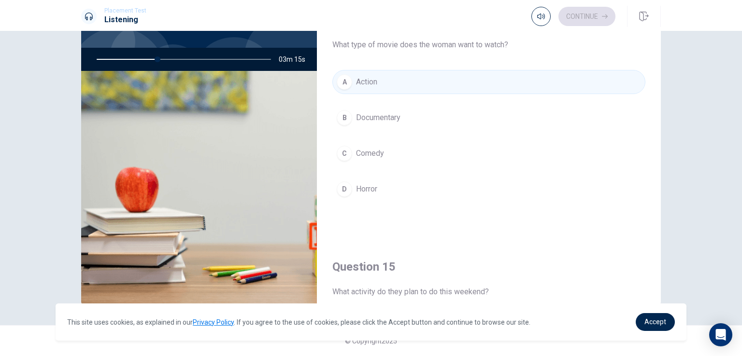
click at [367, 151] on span "Comedy" at bounding box center [370, 154] width 28 height 12
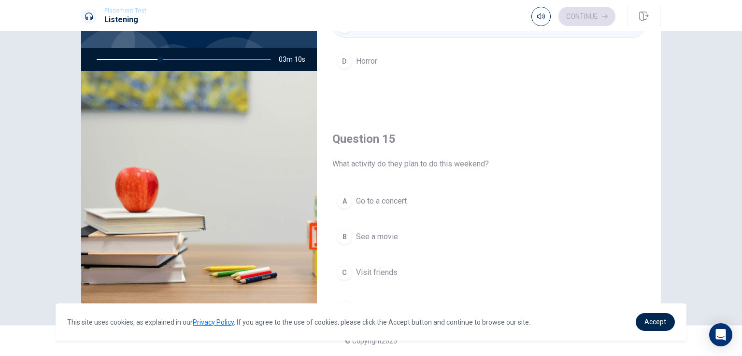
scroll to position [896, 0]
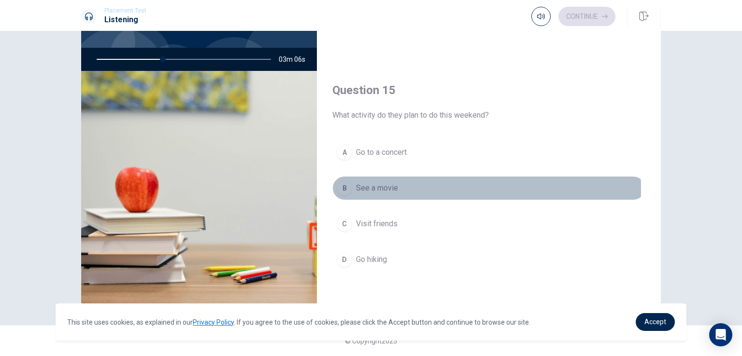
click at [385, 185] on span "See a movie" at bounding box center [377, 189] width 42 height 12
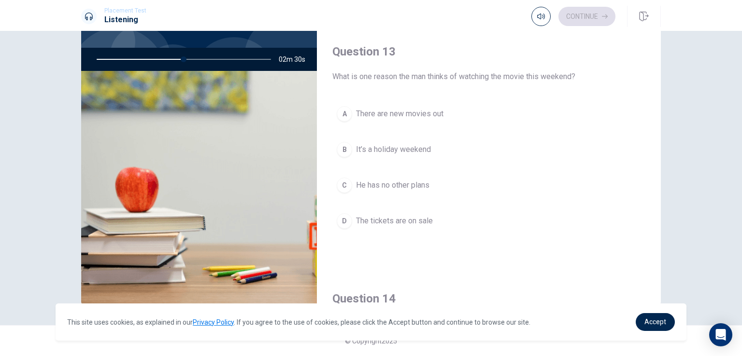
scroll to position [437, 0]
click at [347, 116] on div "A" at bounding box center [344, 116] width 15 height 15
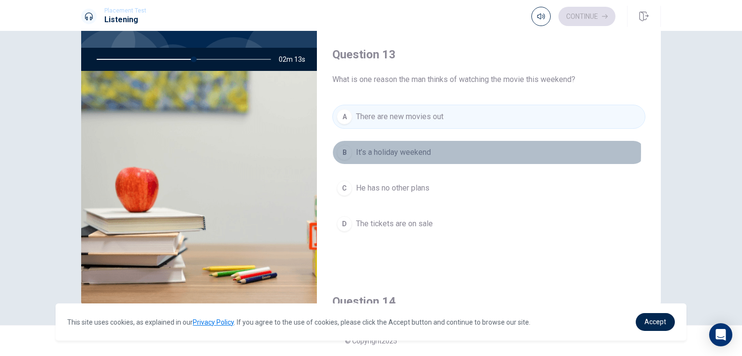
click at [374, 149] on span "It’s a holiday weekend" at bounding box center [393, 153] width 75 height 12
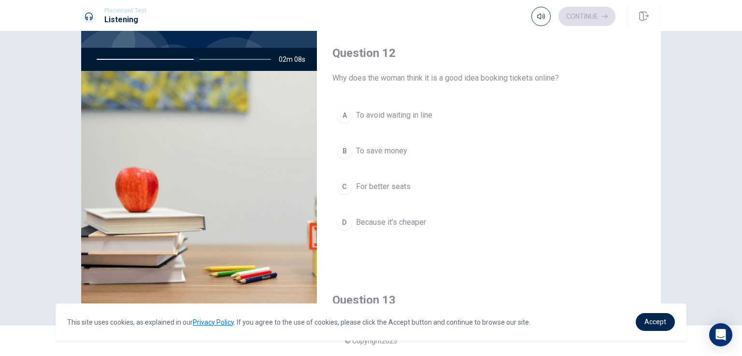
scroll to position [189, 0]
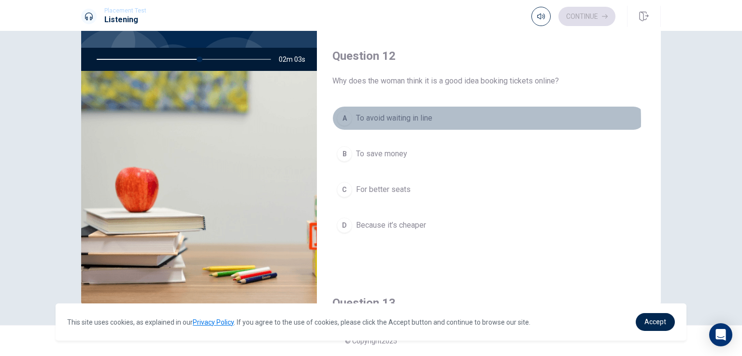
click at [368, 120] on span "To avoid waiting in line" at bounding box center [394, 118] width 76 height 12
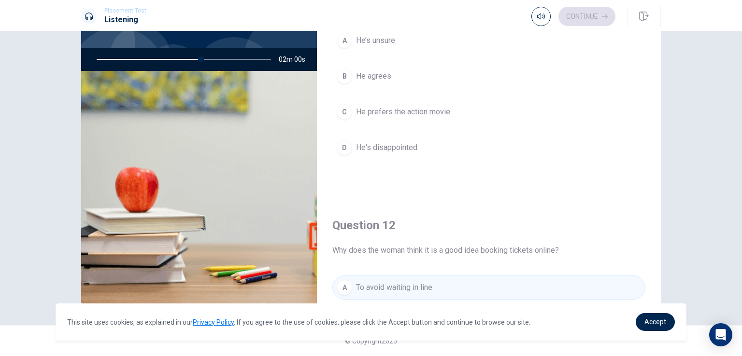
scroll to position [0, 0]
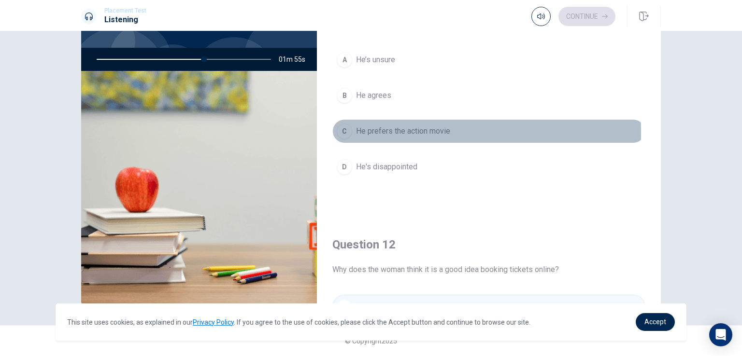
click at [384, 131] on span "He prefers the action movie" at bounding box center [403, 132] width 94 height 12
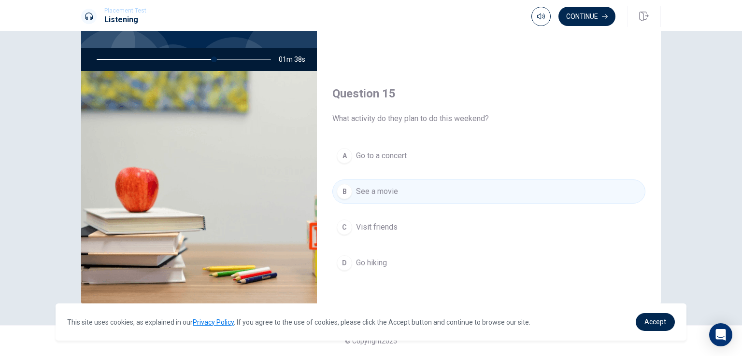
scroll to position [896, 0]
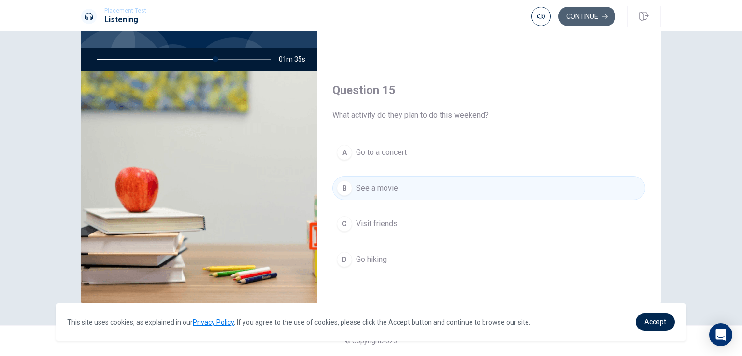
click at [581, 14] on button "Continue" at bounding box center [586, 16] width 57 height 19
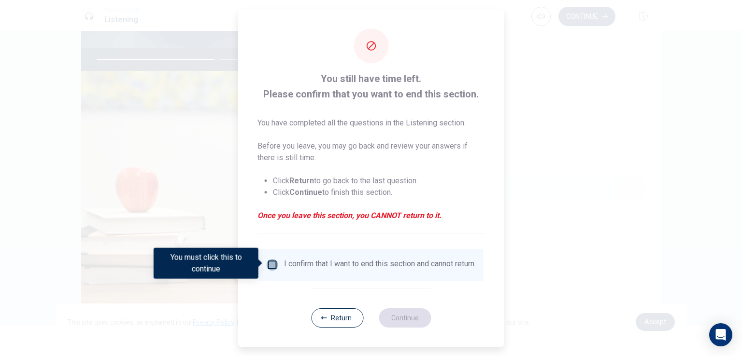
click at [267, 264] on input "You must click this to continue" at bounding box center [273, 265] width 12 height 12
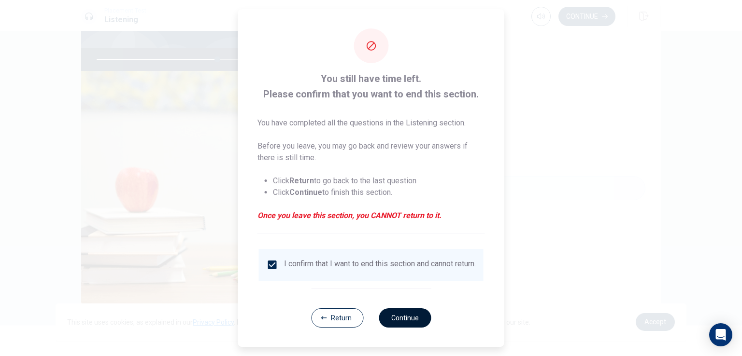
click at [404, 326] on button "Continue" at bounding box center [405, 318] width 52 height 19
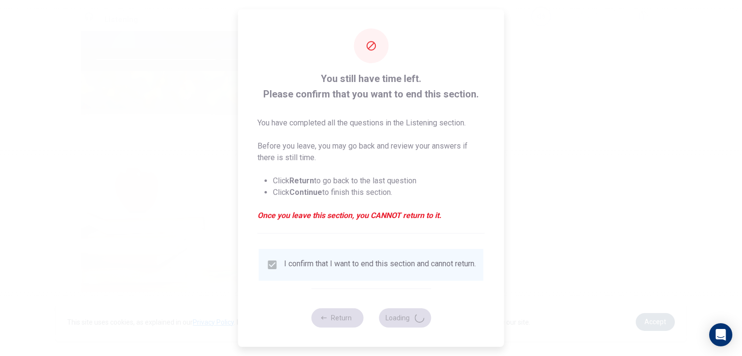
type input "70"
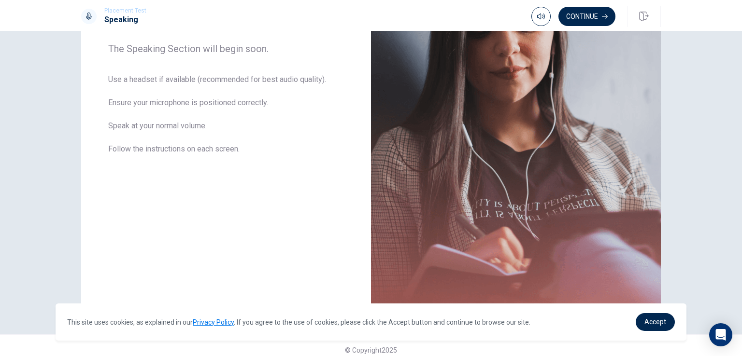
scroll to position [156, 0]
click at [586, 16] on button "Continue" at bounding box center [586, 16] width 57 height 19
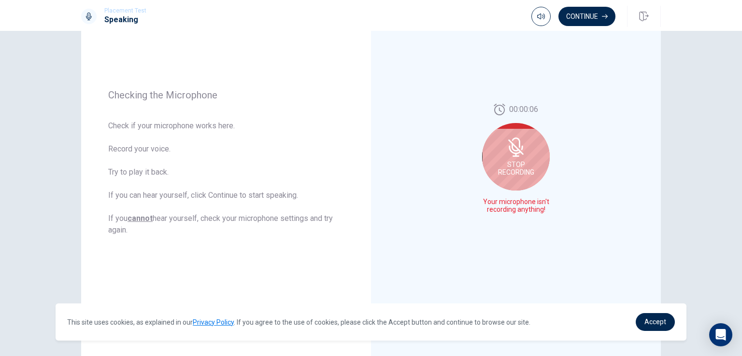
scroll to position [102, 0]
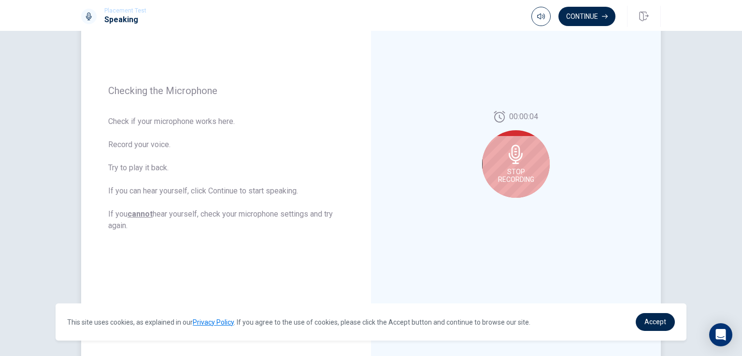
click at [519, 168] on span "Stop Recording" at bounding box center [516, 175] width 36 height 15
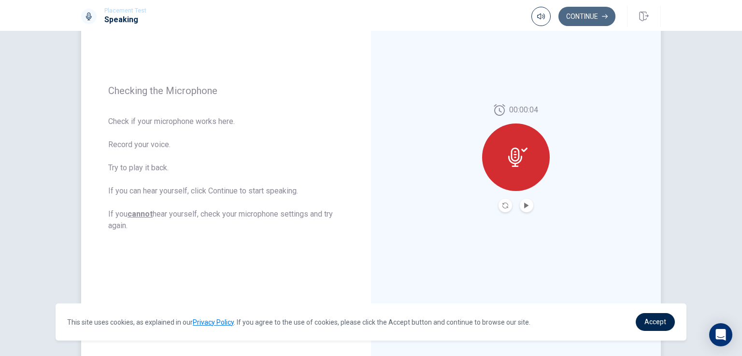
click at [595, 14] on button "Continue" at bounding box center [586, 16] width 57 height 19
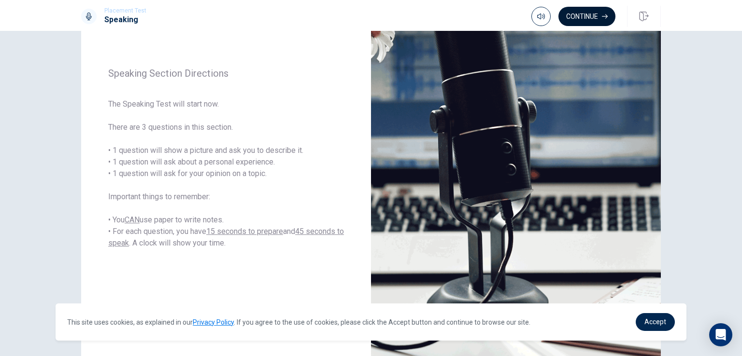
click at [588, 14] on button "Continue" at bounding box center [586, 16] width 57 height 19
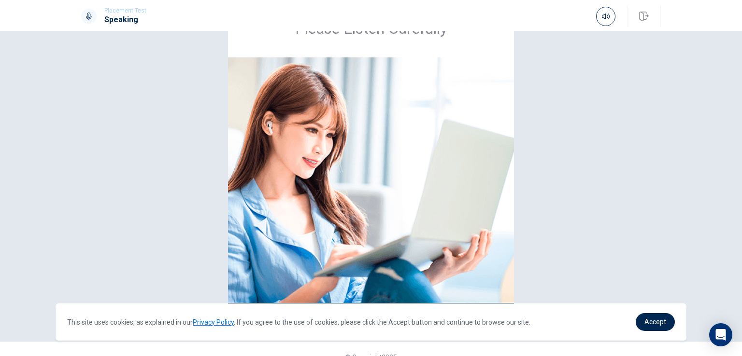
scroll to position [67, 0]
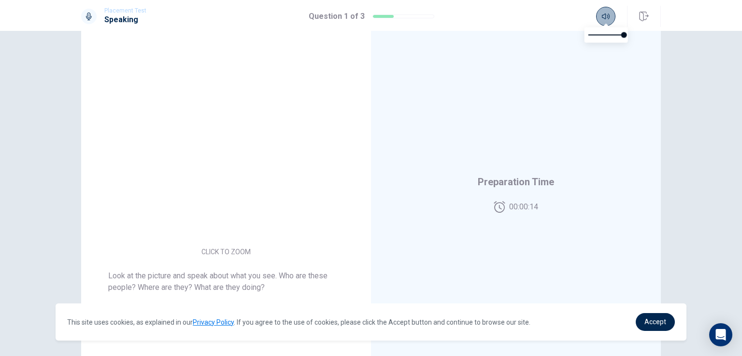
click at [604, 14] on icon "button" at bounding box center [606, 17] width 8 height 6
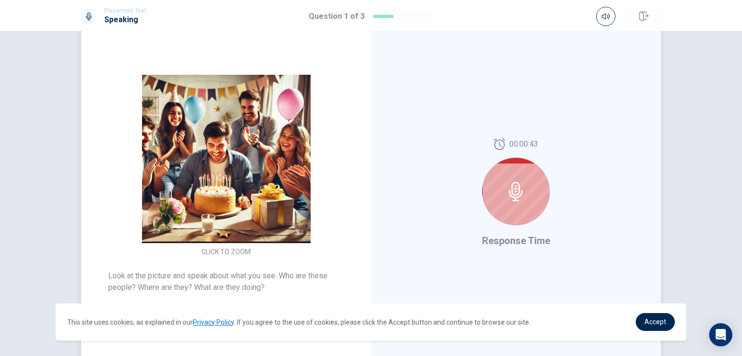
click at [514, 196] on icon at bounding box center [515, 191] width 19 height 19
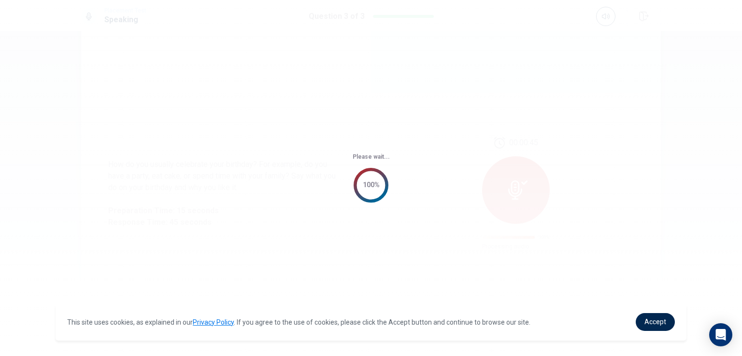
scroll to position [0, 0]
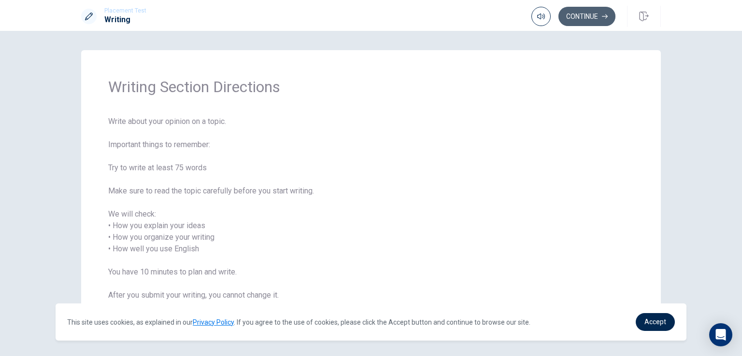
click at [591, 16] on button "Continue" at bounding box center [586, 16] width 57 height 19
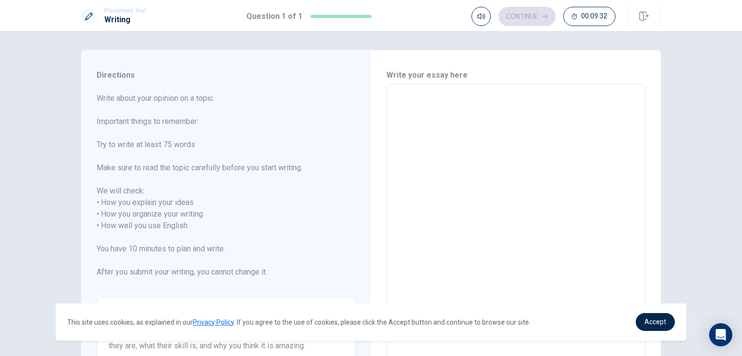
click at [417, 116] on textarea at bounding box center [515, 226] width 245 height 268
click at [417, 111] on textarea at bounding box center [515, 226] width 245 height 268
click at [398, 103] on textarea at bounding box center [515, 226] width 245 height 268
type textarea "I"
type textarea "x"
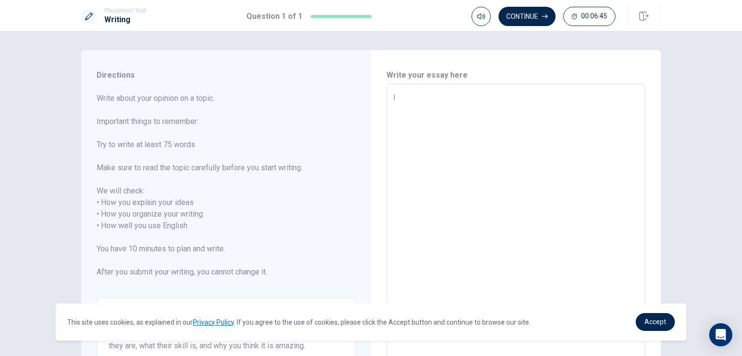
type textarea "In"
type textarea "x"
type textarea "In"
type textarea "x"
type textarea "In m"
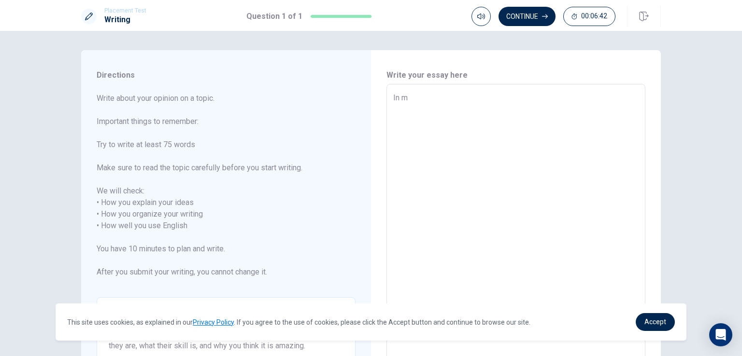
type textarea "x"
type textarea "In my"
type textarea "x"
type textarea "In my"
type textarea "x"
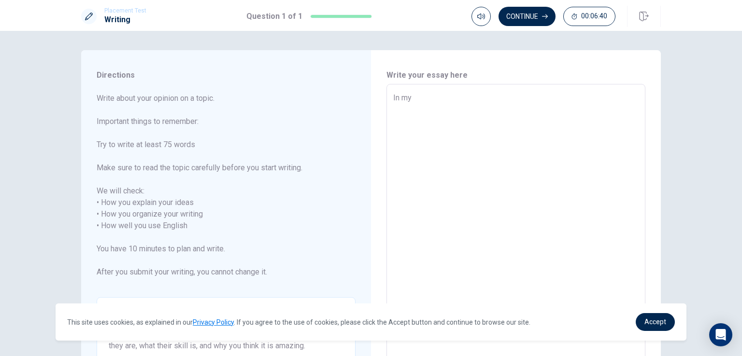
type textarea "In my o"
type textarea "x"
type textarea "In my op"
type textarea "x"
type textarea "In my opi"
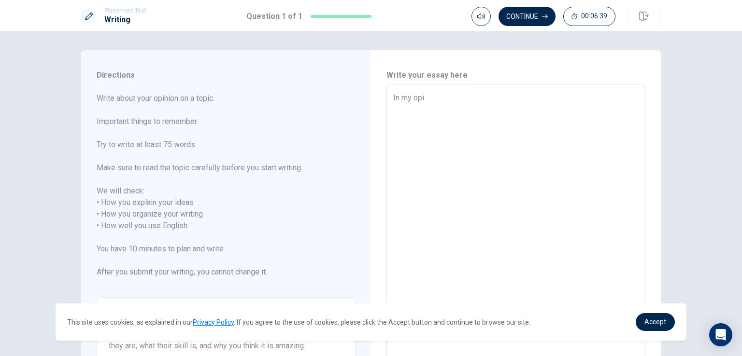
type textarea "x"
type textarea "In my opin"
type textarea "x"
type textarea "In my opini"
type textarea "x"
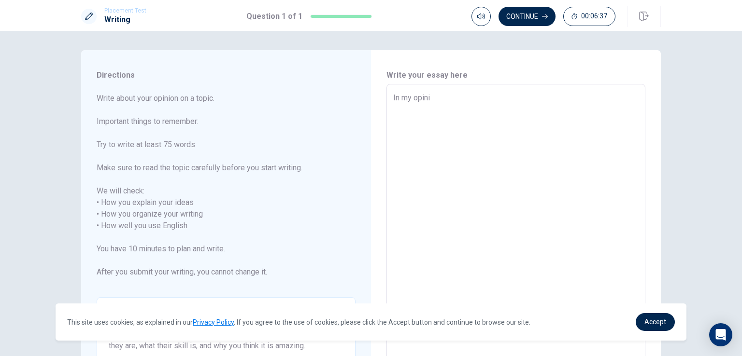
type textarea "In my opinio"
type textarea "x"
type textarea "In my opinion"
type textarea "x"
type textarea "In my opinion"
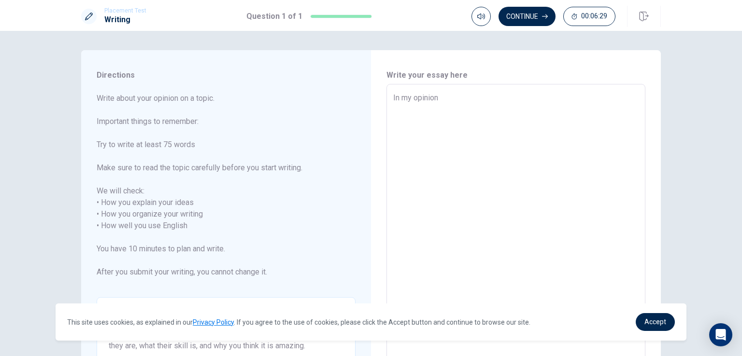
type textarea "x"
type textarea "In my opinion l"
type textarea "x"
type textarea "In my opinion le"
type textarea "x"
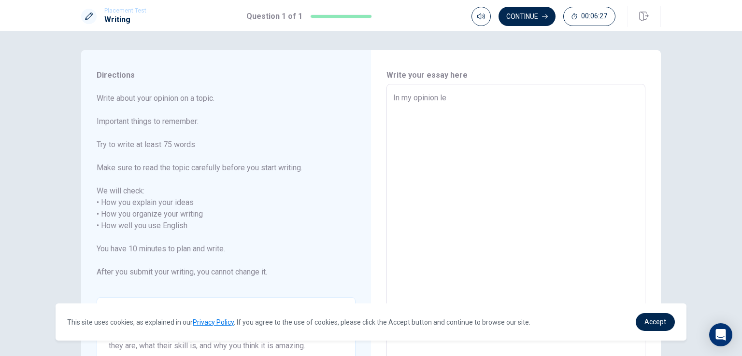
type textarea "In my opinion lea"
type textarea "x"
type textarea "In my opinion [PERSON_NAME]"
type textarea "x"
type textarea "In my opinion learn"
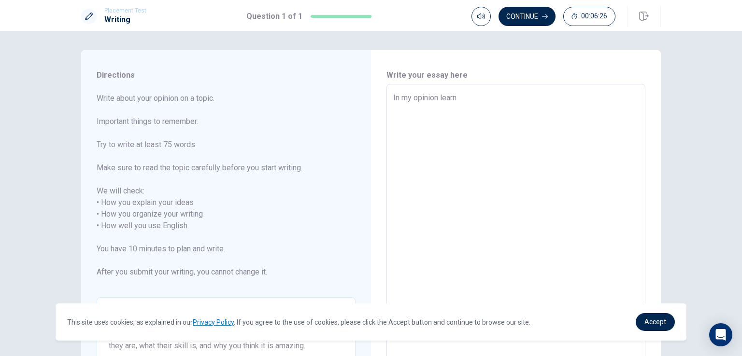
type textarea "x"
type textarea "In my opinion learni"
type textarea "x"
type textarea "In my opinion learnin"
type textarea "x"
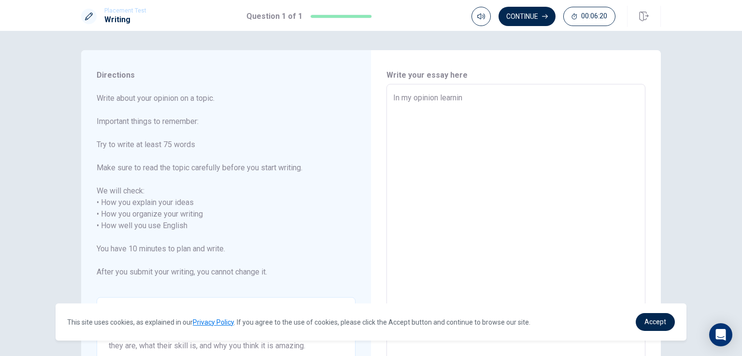
type textarea "In my opinion learning"
type textarea "x"
type textarea "In my opinion learning"
type textarea "x"
type textarea "In my opinion learning E"
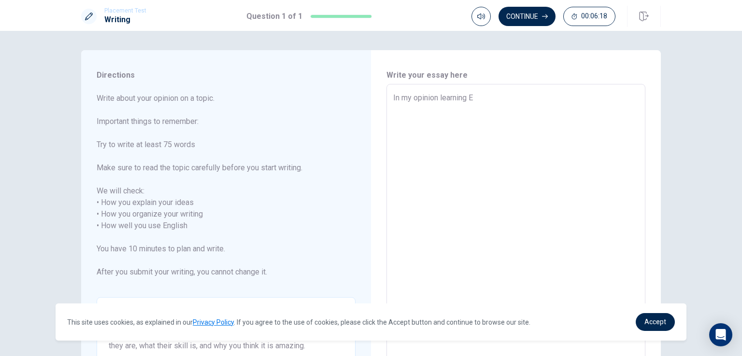
type textarea "x"
type textarea "In my opinion learning En"
type textarea "x"
type textarea "In my opinion learning Eng"
type textarea "x"
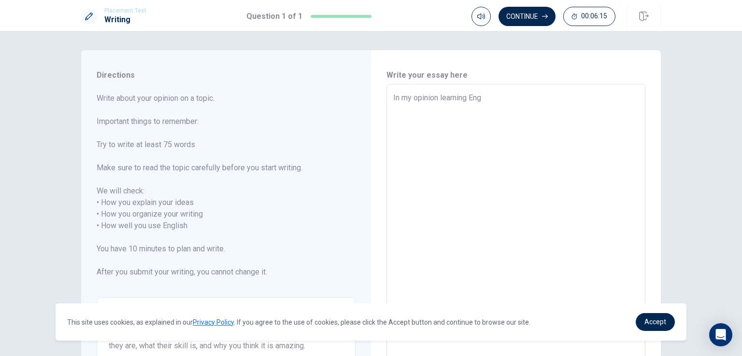
type textarea "In my opinion learning Engl"
type textarea "x"
type textarea "In my opinion learning [PERSON_NAME]"
type textarea "x"
type textarea "In my opinion learning [PERSON_NAME]"
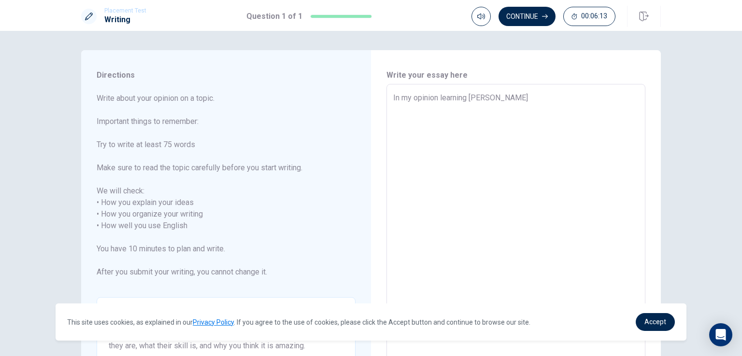
type textarea "x"
type textarea "In my opinion learning English"
type textarea "x"
type textarea "In my opinion learning English"
type textarea "x"
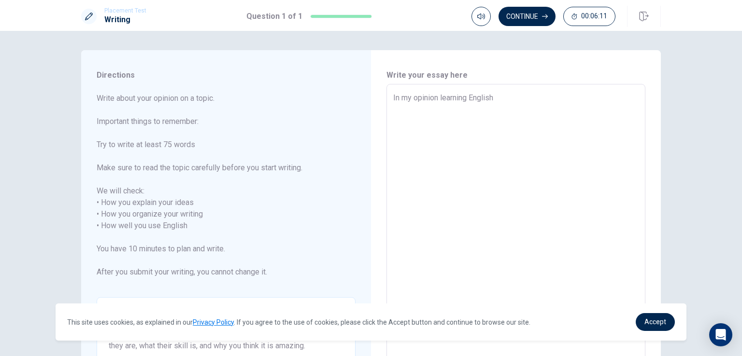
type textarea "In my opinion learning English i"
type textarea "x"
type textarea "In my opinion learning English is"
type textarea "x"
type textarea "In my opinion learning English is"
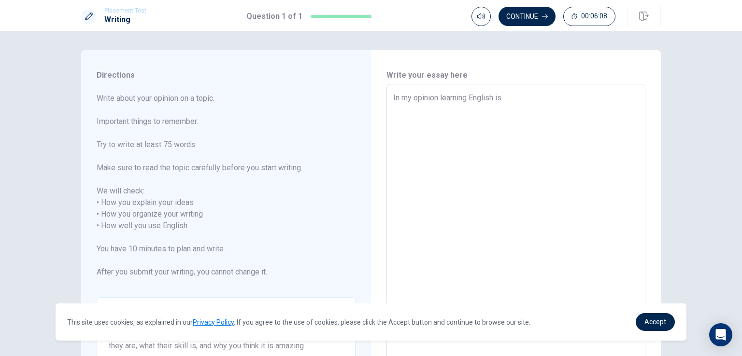
type textarea "x"
type textarea "In my opinion learning English is v"
type textarea "x"
type textarea "In my opinion learning English is ve"
type textarea "x"
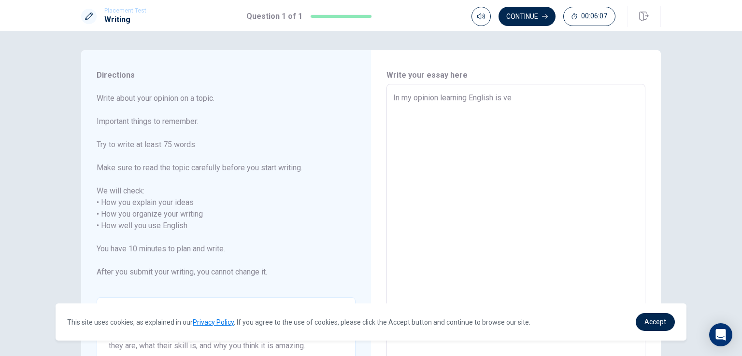
type textarea "In my opinion learning English is ver"
type textarea "x"
type textarea "In my opinion learning English is very"
type textarea "x"
type textarea "In my opinion learning English is very"
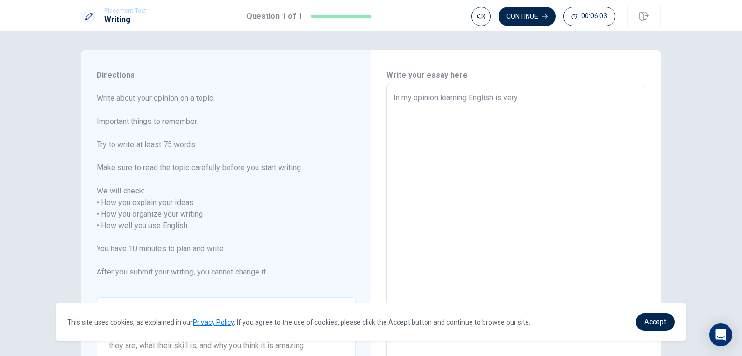
type textarea "x"
type textarea "In my opinion learning English is very i"
type textarea "x"
type textarea "In my opinion learning English is very im"
type textarea "x"
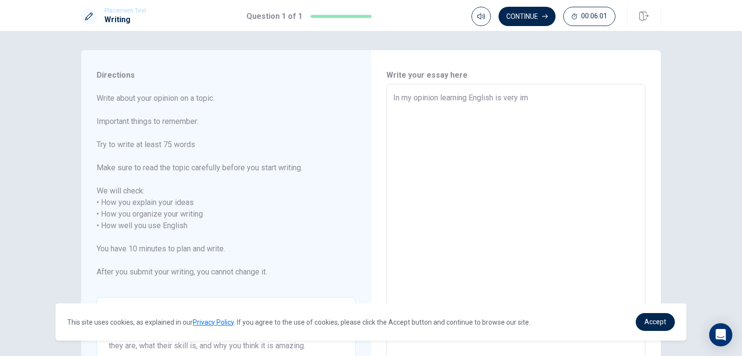
type textarea "In my opinion learning English is very imp"
type textarea "x"
type textarea "In my opinion learning English is very impo"
type textarea "x"
type textarea "In my opinion learning English is very impor"
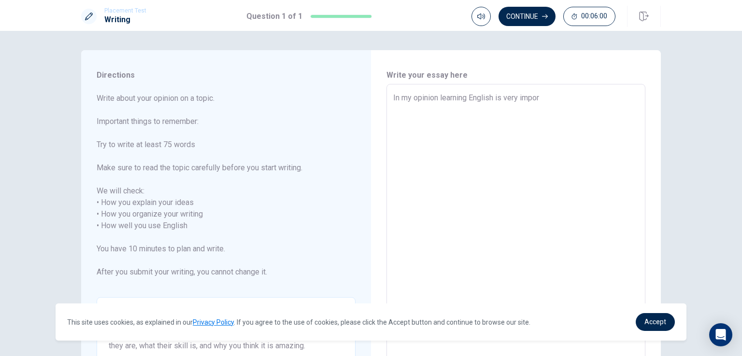
type textarea "x"
type textarea "In my opinion learning English is very import"
type textarea "x"
type textarea "In my opinion learning English is very importa"
type textarea "x"
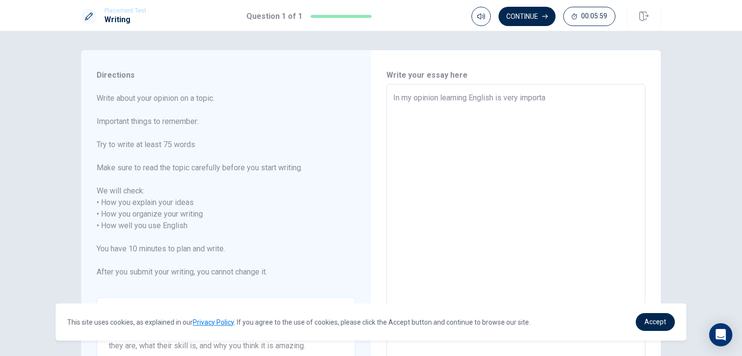
type textarea "In my opinion learning English is very importan"
type textarea "x"
type textarea "In my opinion learning English is very important"
type textarea "x"
type textarea "In my opinion learning English is very important"
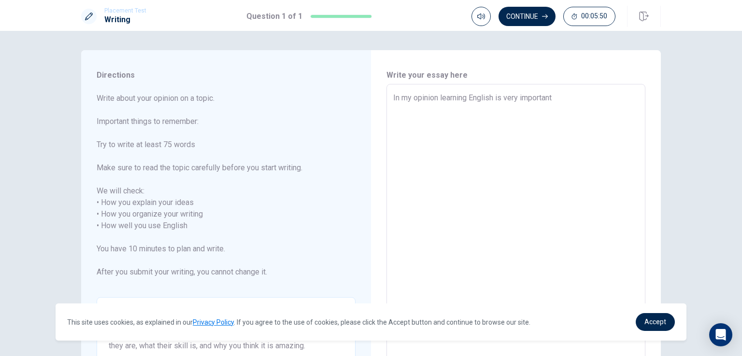
drag, startPoint x: 504, startPoint y: 99, endPoint x: 517, endPoint y: 98, distance: 13.0
click at [517, 98] on textarea "In my opinion learning English is very important" at bounding box center [515, 226] width 245 height 268
type textarea "x"
type textarea "In my opinion learning English is important"
click at [547, 97] on textarea "In my opinion learning English is important" at bounding box center [515, 226] width 245 height 268
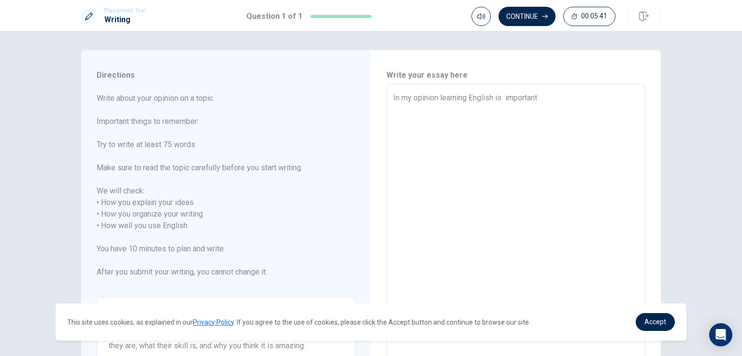
type textarea "x"
type textarea "In my opinion learning English is important i"
type textarea "x"
type textarea "In my opinion learning English is important in"
type textarea "x"
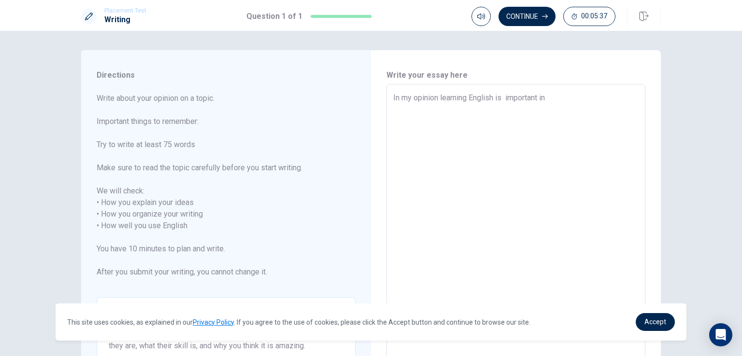
type textarea "In my opinion learning English is important in"
type textarea "x"
type textarea "In my opinion learning English is important in t"
type textarea "x"
type textarea "In my opinion learning English is important in to"
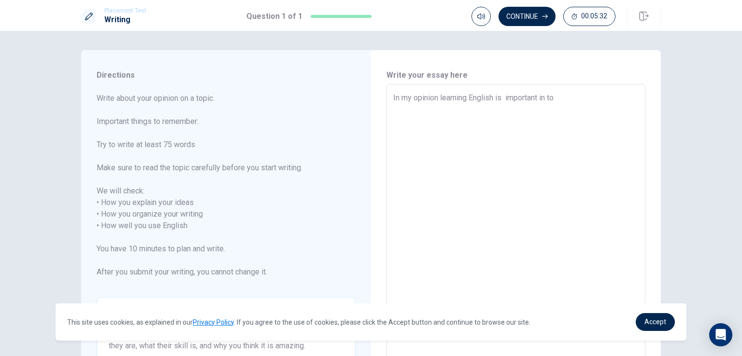
type textarea "x"
type textarea "In my opinion learning English is important in [PERSON_NAME]"
type textarea "x"
type textarea "In my opinion learning English is important in toda"
type textarea "x"
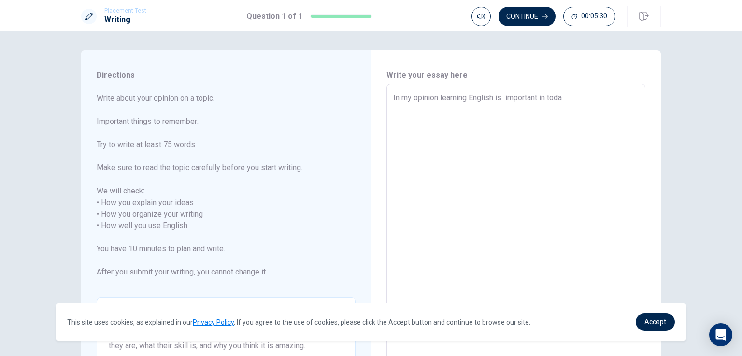
type textarea "In my opinion learning English is important in [DATE]"
drag, startPoint x: 548, startPoint y: 99, endPoint x: 581, endPoint y: 99, distance: 32.8
click at [581, 99] on textarea "In my opinion learning English is important in [DATE]" at bounding box center [515, 226] width 245 height 268
type textarea "x"
type textarea "In my opinion learning English is important in w"
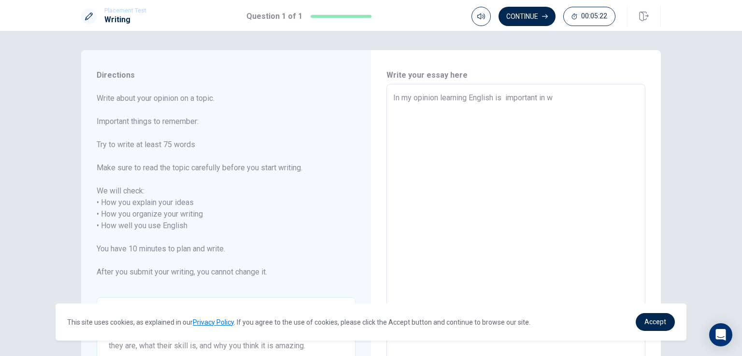
type textarea "x"
type textarea "In my opinion learning English is important in wo"
type textarea "x"
type textarea "In my opinion learning English is important in wor"
type textarea "x"
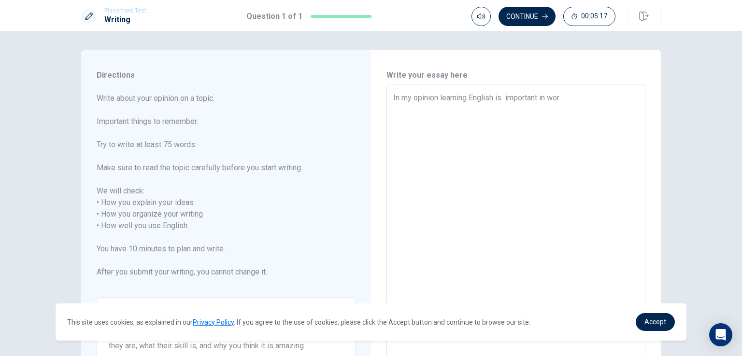
type textarea "In my opinion learning English is important in worl"
type textarea "x"
type textarea "In my opinion learning English is important in world"
type textarea "x"
type textarea "In my opinion learning English is important in world7"
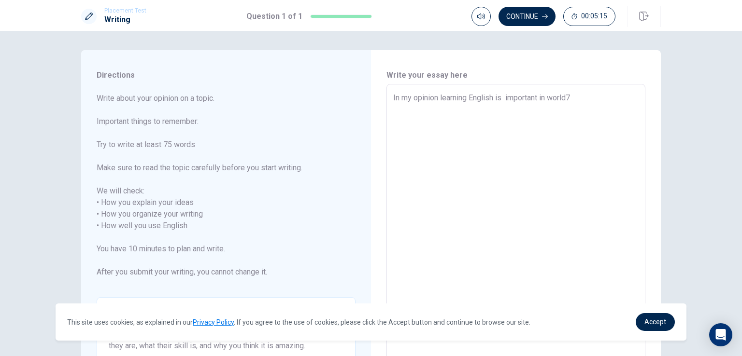
type textarea "x"
type textarea "In my opinion learning English is important in world"
type textarea "x"
type textarea "In my opinion learning English is important in world."
type textarea "x"
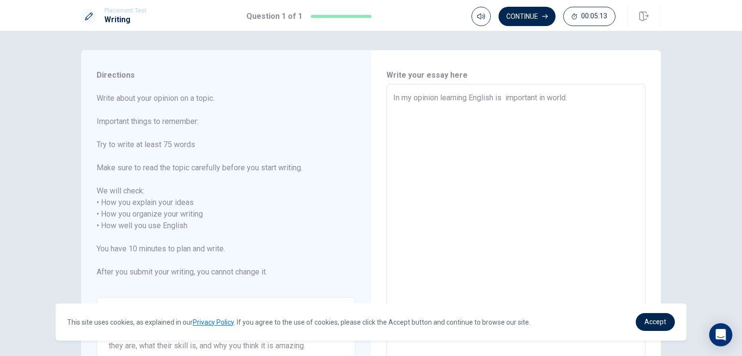
type textarea "In my opinion learning English is important in world."
type textarea "x"
type textarea "In my opinion learning English is important in world. E"
type textarea "x"
type textarea "In my opinion learning English is important in world. En"
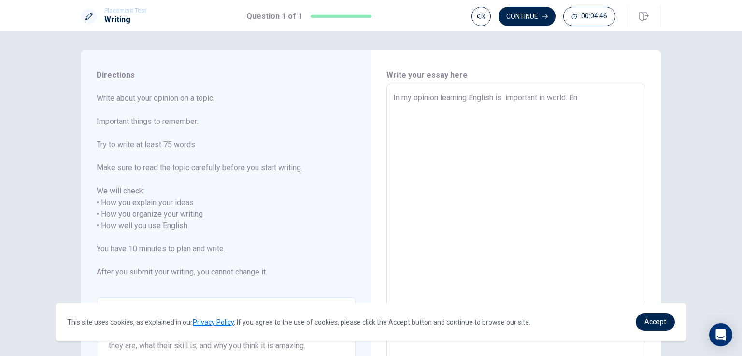
type textarea "x"
type textarea "In my opinion learning English is important in world. Eng"
type textarea "x"
type textarea "In my opinion learning English is important in world. Engl"
type textarea "x"
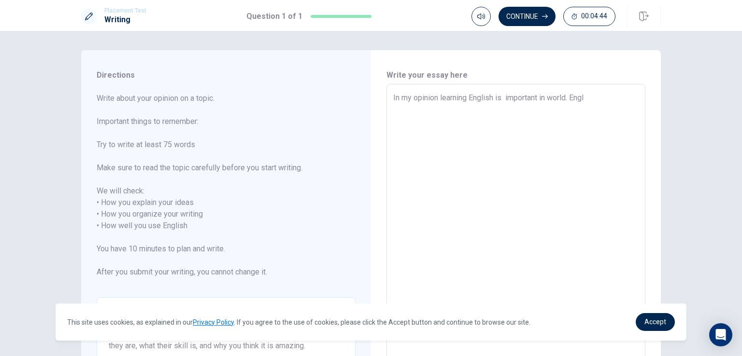
type textarea "In my opinion learning English is important in world. Engli"
type textarea "x"
type textarea "In my opinion learning English is important in world. Englis"
type textarea "x"
type textarea "In my opinion learning English is important in world. English"
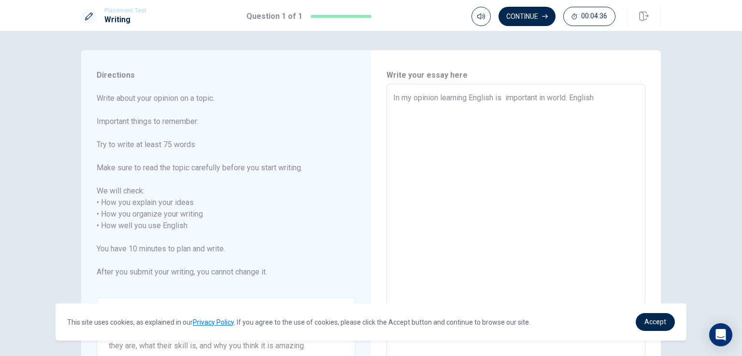
type textarea "x"
type textarea "In my opinion learning English is important in world. English"
type textarea "x"
type textarea "In my opinion learning English is important in world. English u"
type textarea "x"
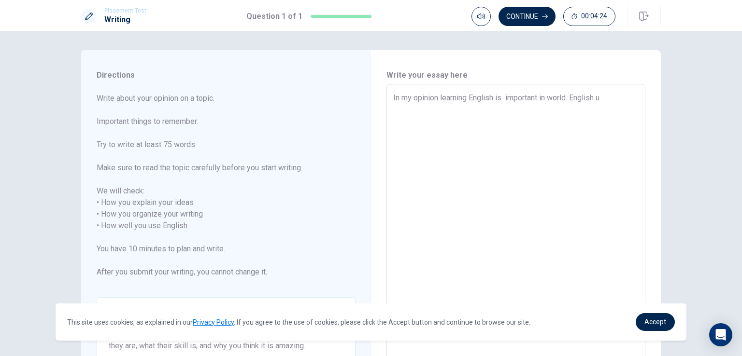
type textarea "In my opinion learning English is important in world. English us"
type textarea "x"
type textarea "In my opinion learning English is important in world. English use"
type textarea "x"
type textarea "In my opinion learning English is important in world. English used"
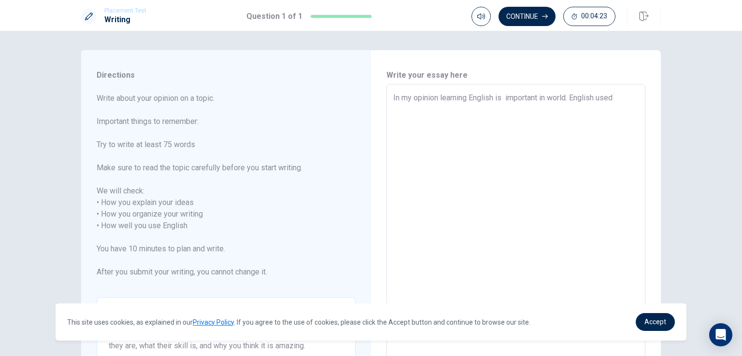
type textarea "x"
type textarea "In my opinion learning English is important in world. English used"
type textarea "x"
type textarea "In my opinion learning English is important in world. English used i"
type textarea "x"
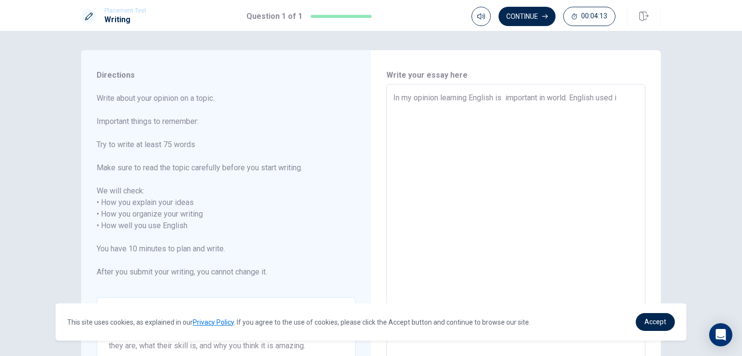
type textarea "In my opinion learning English is important in world. English used in"
type textarea "x"
type textarea "In my opinion learning English is important in world. English used in"
type textarea "x"
type textarea "In my opinion learning English is important in world. English used in e"
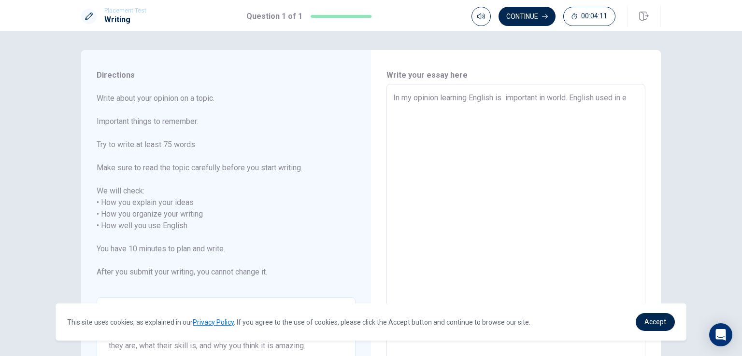
type textarea "x"
type textarea "In my opinion learning English is important in world. English used in ed"
type textarea "x"
type textarea "In my opinion learning English is important in world. English used in edu"
type textarea "x"
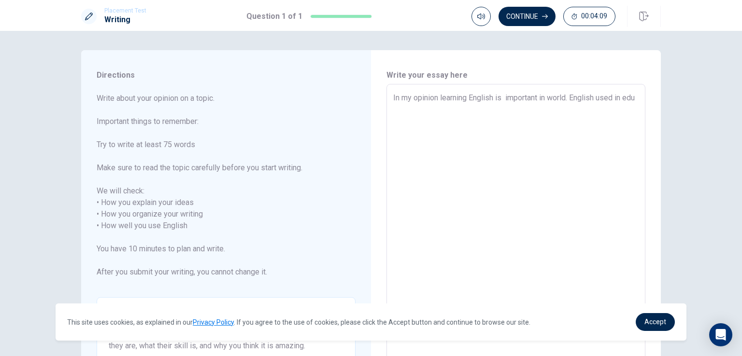
type textarea "In my opinion learning English is important in world. English used in educ"
type textarea "x"
type textarea "In my opinion learning English is important in world. English used in educa"
type textarea "x"
type textarea "In my opinion learning English is important in world. English used in educat"
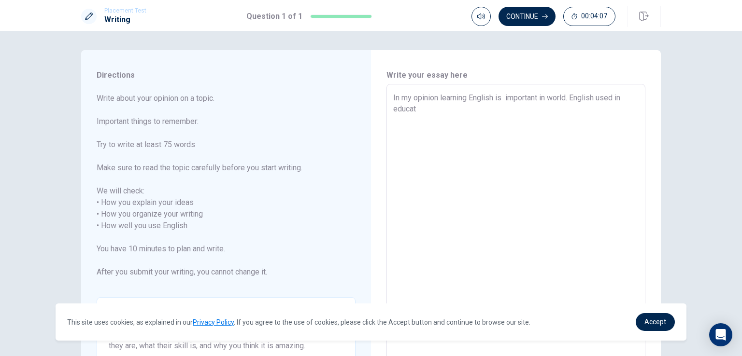
type textarea "x"
type textarea "In my opinion learning English is important in world. English used in educati"
type textarea "x"
type textarea "In my opinion learning English is important in world. English used in educatio"
type textarea "x"
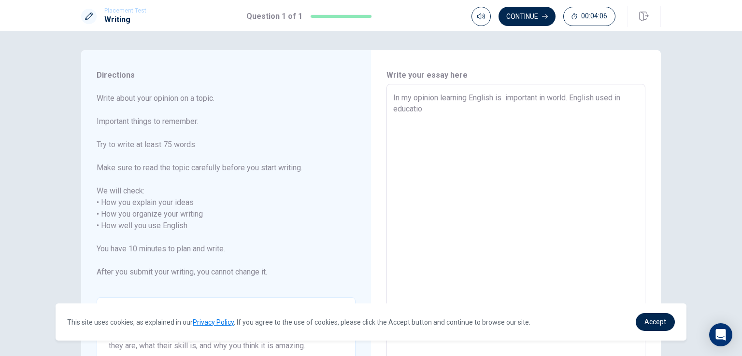
type textarea "In my opinion learning English is important in world. English used in education"
type textarea "x"
type textarea "In my opinion learning English is important in world. English used in education,"
type textarea "x"
type textarea "In my opinion learning English is important in world. English used in education,"
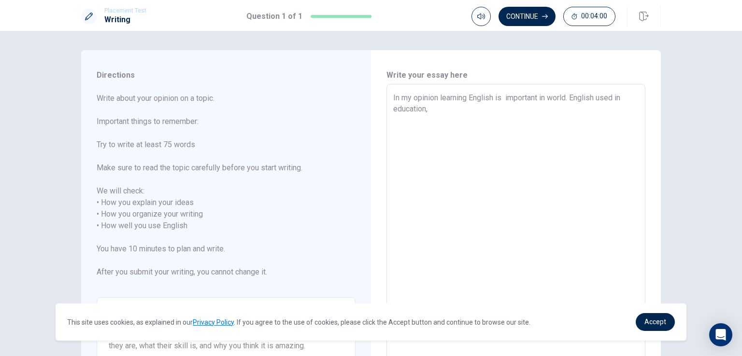
type textarea "x"
type textarea "In my opinion learning English is important in world. English used in education…"
type textarea "x"
type textarea "In my opinion learning English is important in world. English used in education…"
type textarea "x"
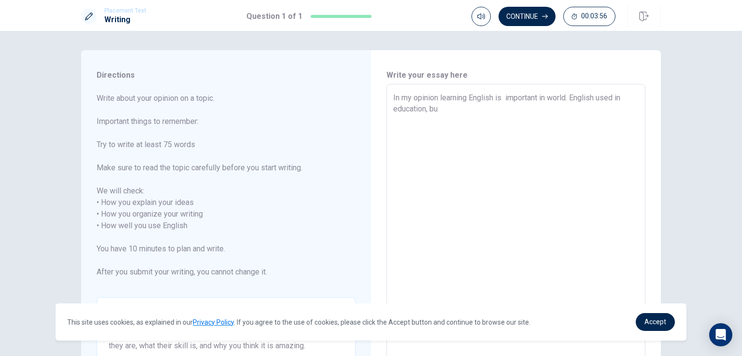
type textarea "In my opinion learning English is important in world. English used in education…"
type textarea "x"
type textarea "In my opinion learning English is important in world. English used in education…"
type textarea "x"
type textarea "In my opinion learning English is important in world. English used in education…"
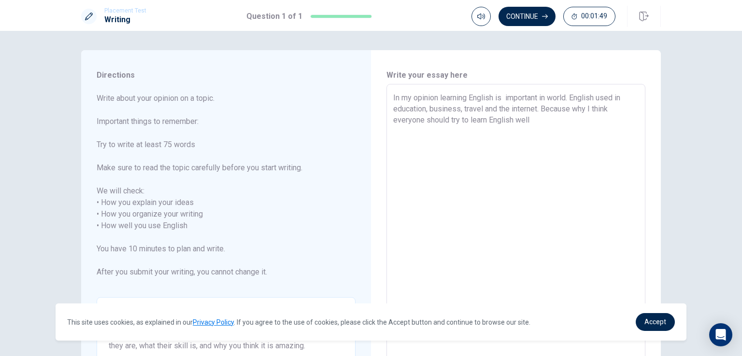
click at [514, 120] on textarea "In my opinion learning English is important in world. English used in education…" at bounding box center [515, 226] width 245 height 268
click at [543, 121] on textarea "In my opinion learning English is important in world. English used in education…" at bounding box center [515, 226] width 245 height 268
drag, startPoint x: 388, startPoint y: 98, endPoint x: 438, endPoint y: 104, distance: 50.5
click at [438, 104] on div "In my opinion learning English is important in world. English used in education…" at bounding box center [515, 226] width 259 height 284
click at [525, 16] on button "Continue" at bounding box center [526, 16] width 57 height 19
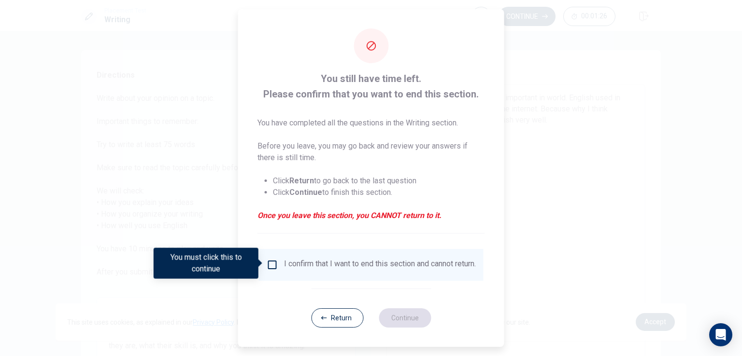
click at [271, 265] on input "You must click this to continue" at bounding box center [273, 265] width 12 height 12
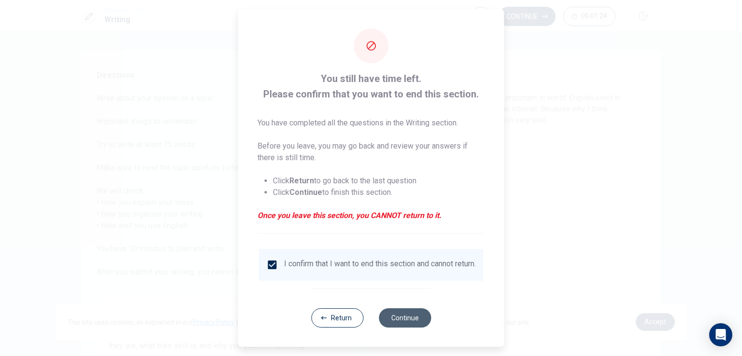
click at [400, 327] on button "Continue" at bounding box center [405, 318] width 52 height 19
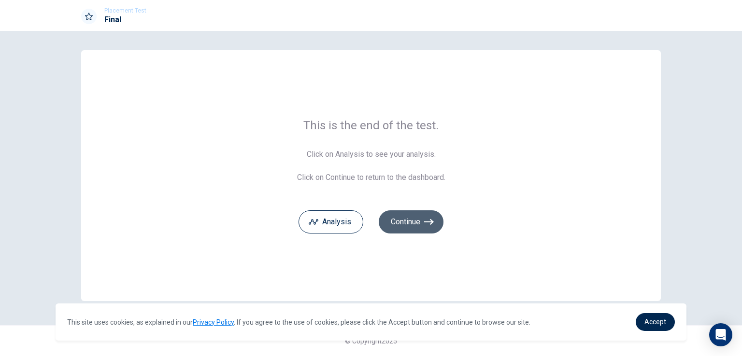
click at [419, 223] on button "Continue" at bounding box center [411, 222] width 65 height 23
